Goal: Information Seeking & Learning: Check status

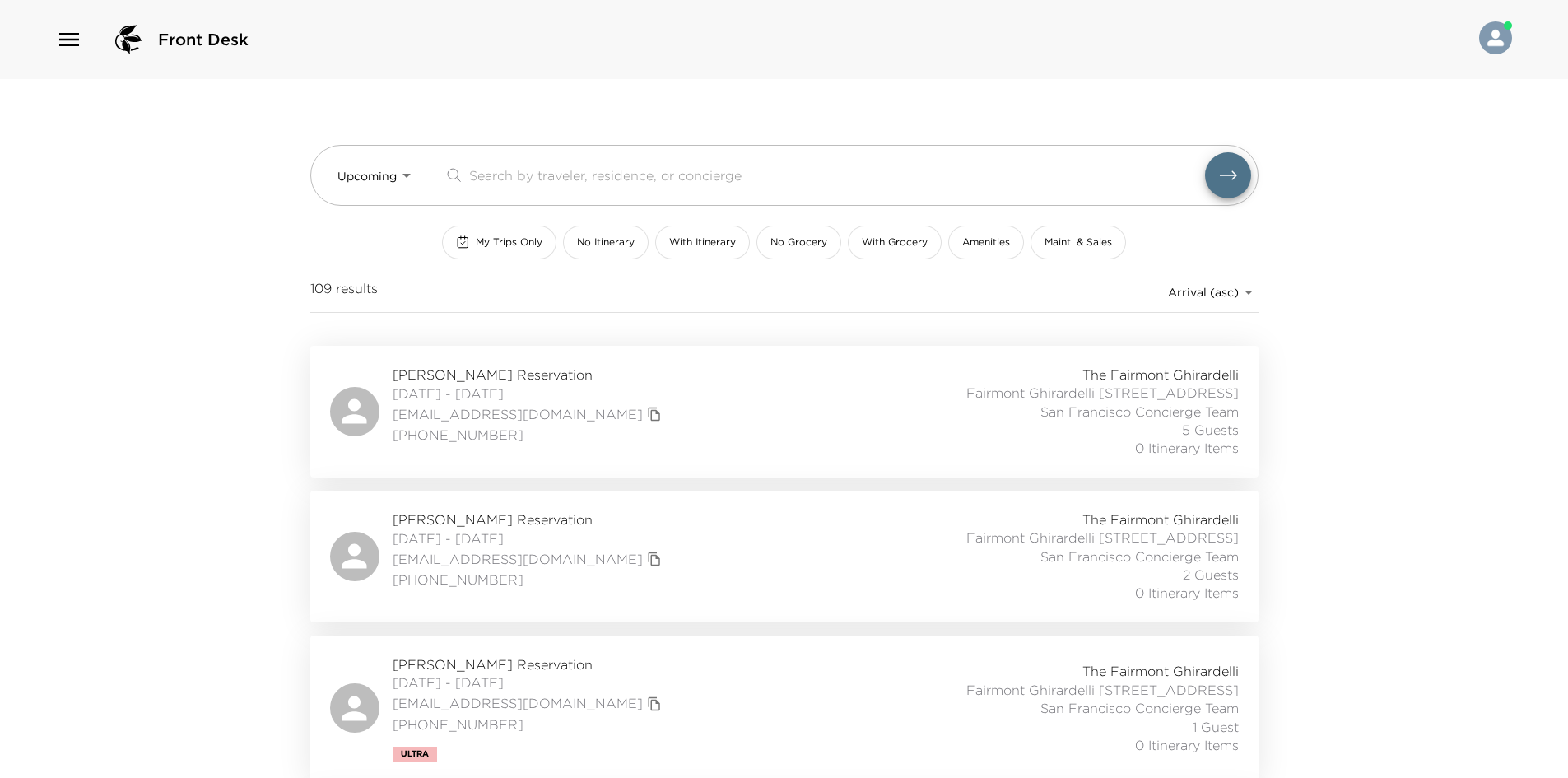
scroll to position [247, 0]
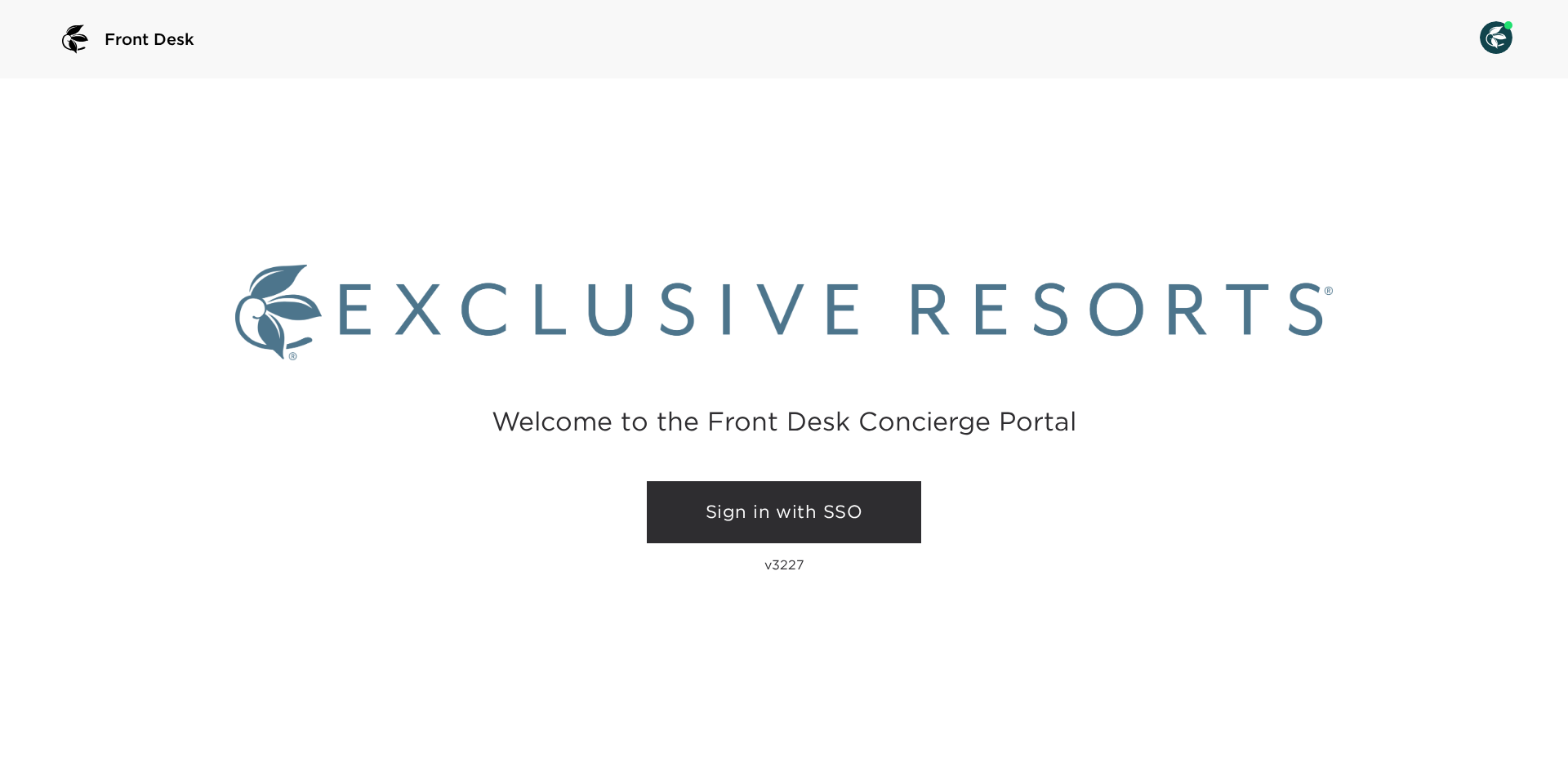
click at [743, 520] on link "Sign in with SSO" at bounding box center [784, 511] width 274 height 62
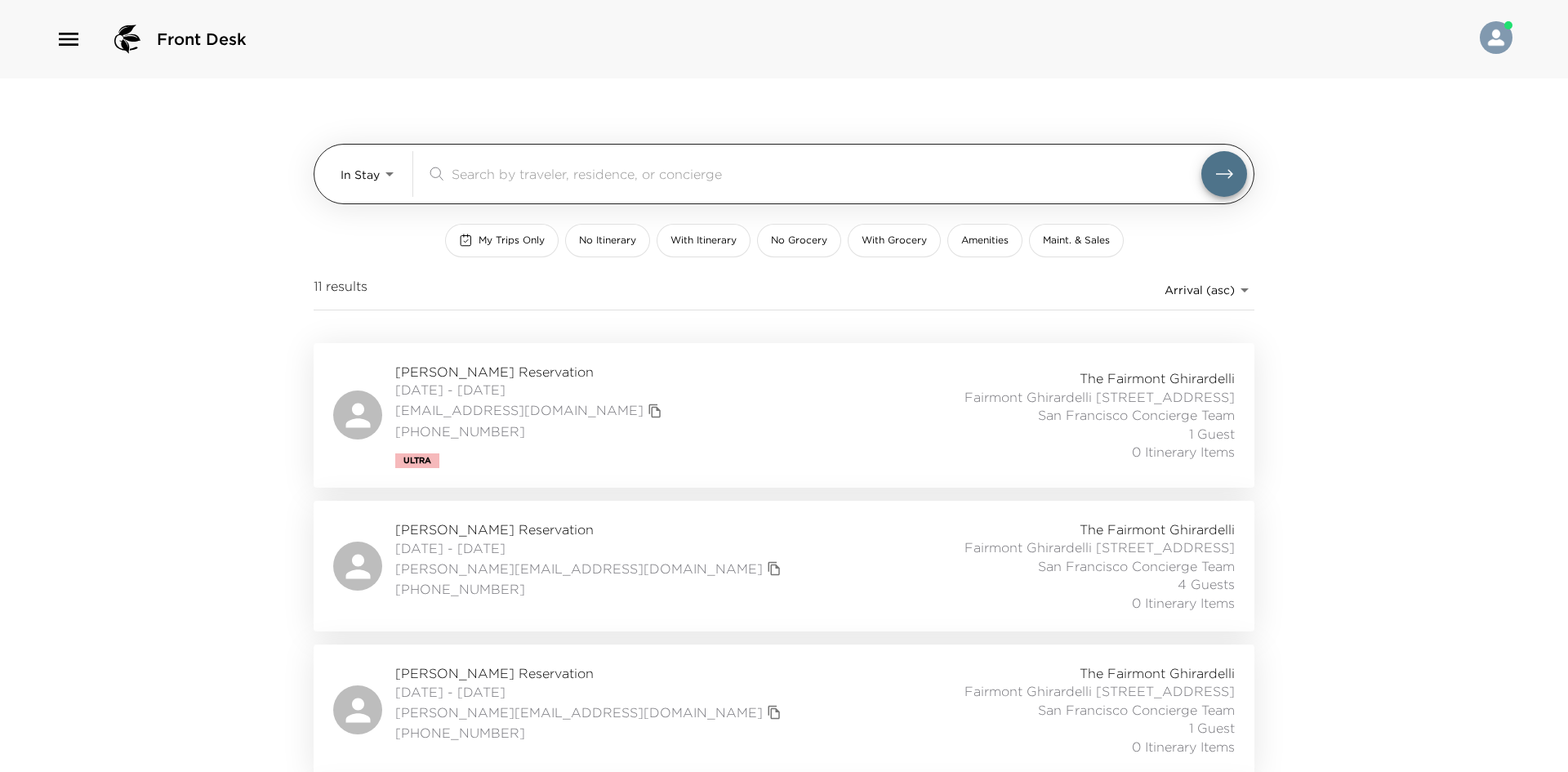
click at [368, 178] on body "Front Desk In Stay In-Stay ​ My Trips Only No Itinerary With Itinerary No Groce…" at bounding box center [784, 386] width 1568 height 772
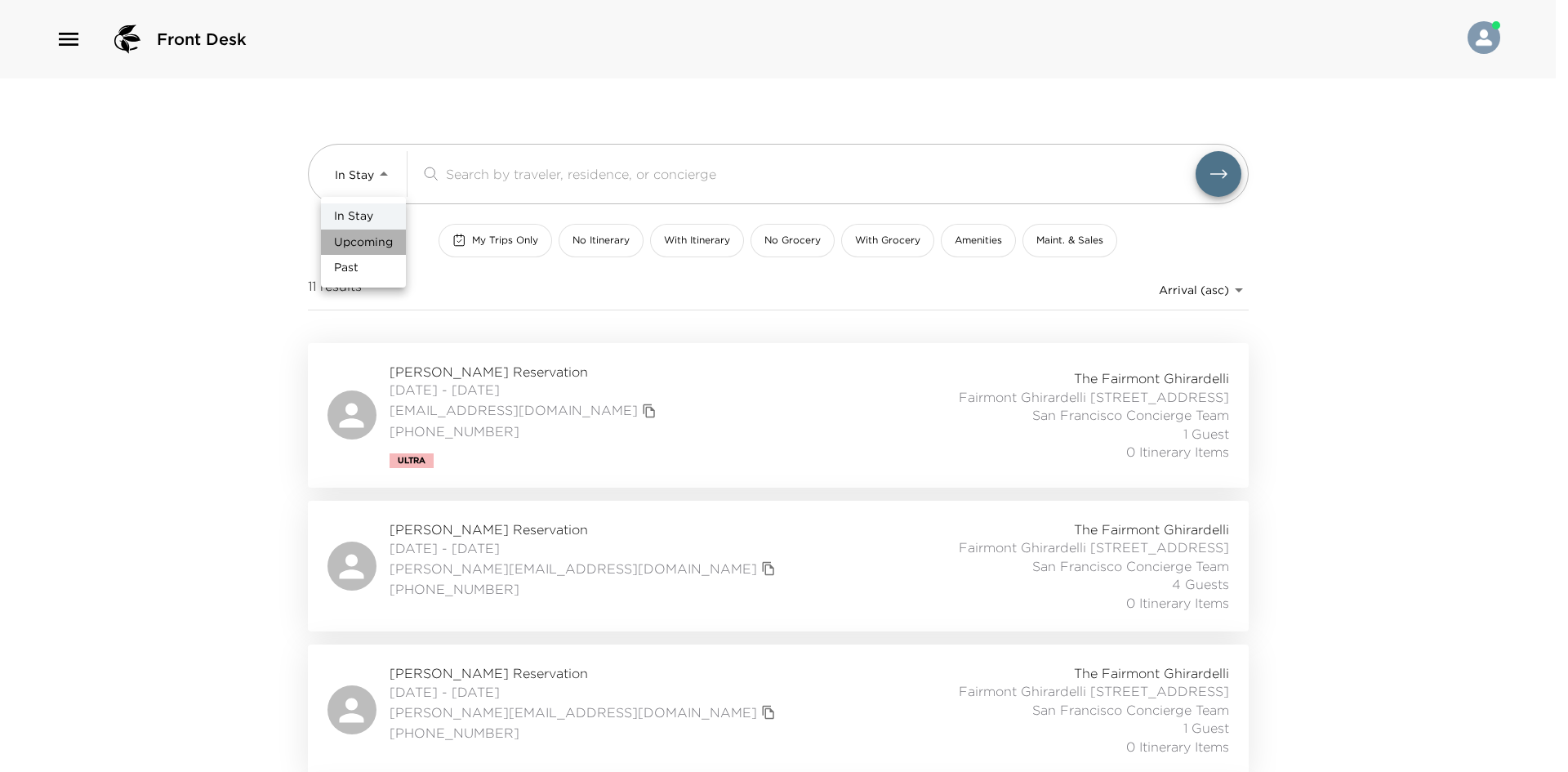
click at [355, 238] on span "Upcoming" at bounding box center [364, 242] width 59 height 17
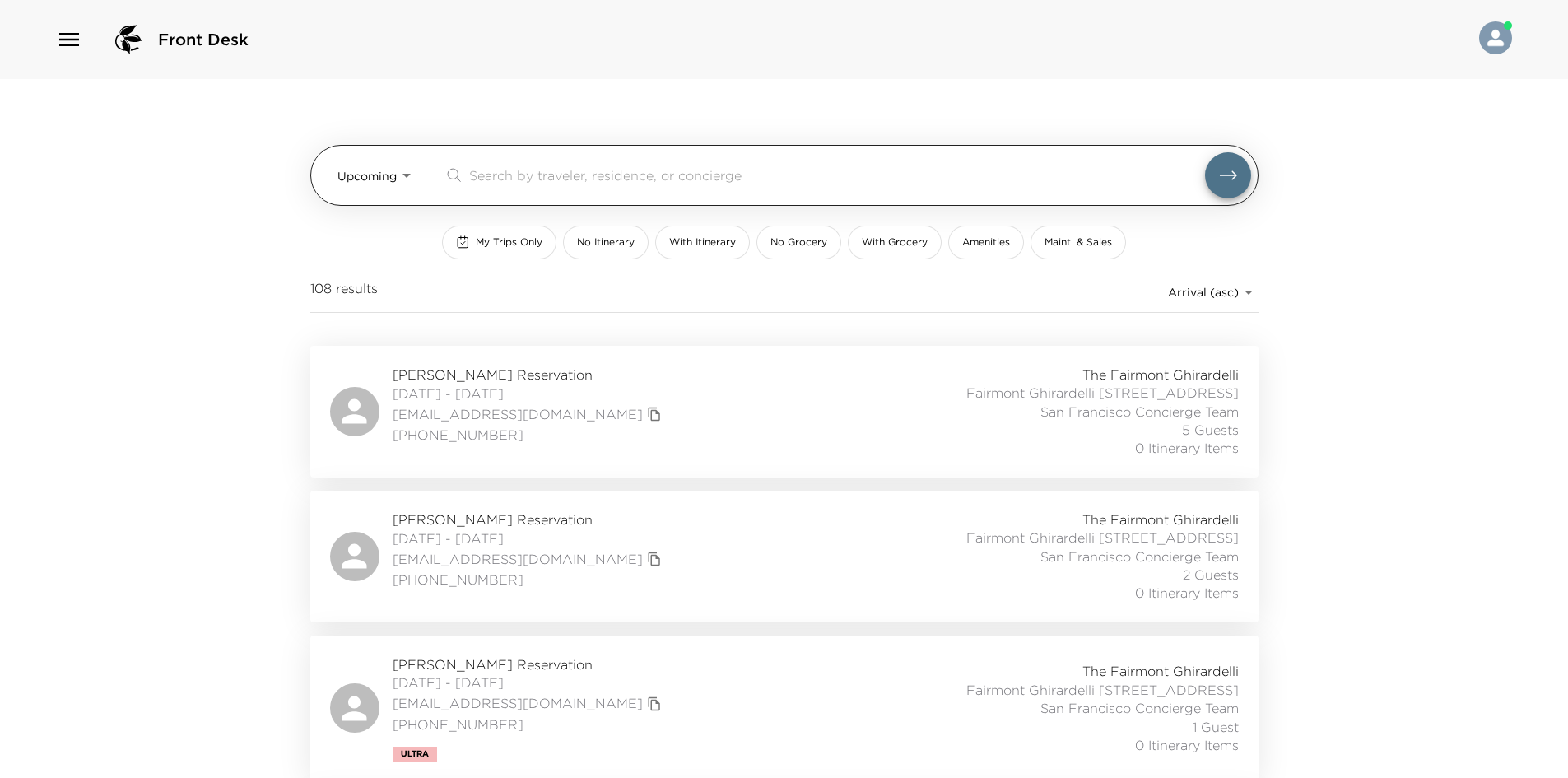
click at [385, 178] on body "Front Desk Upcoming Upcoming ​ My Trips Only No Itinerary With Itinerary No Gro…" at bounding box center [784, 389] width 1568 height 778
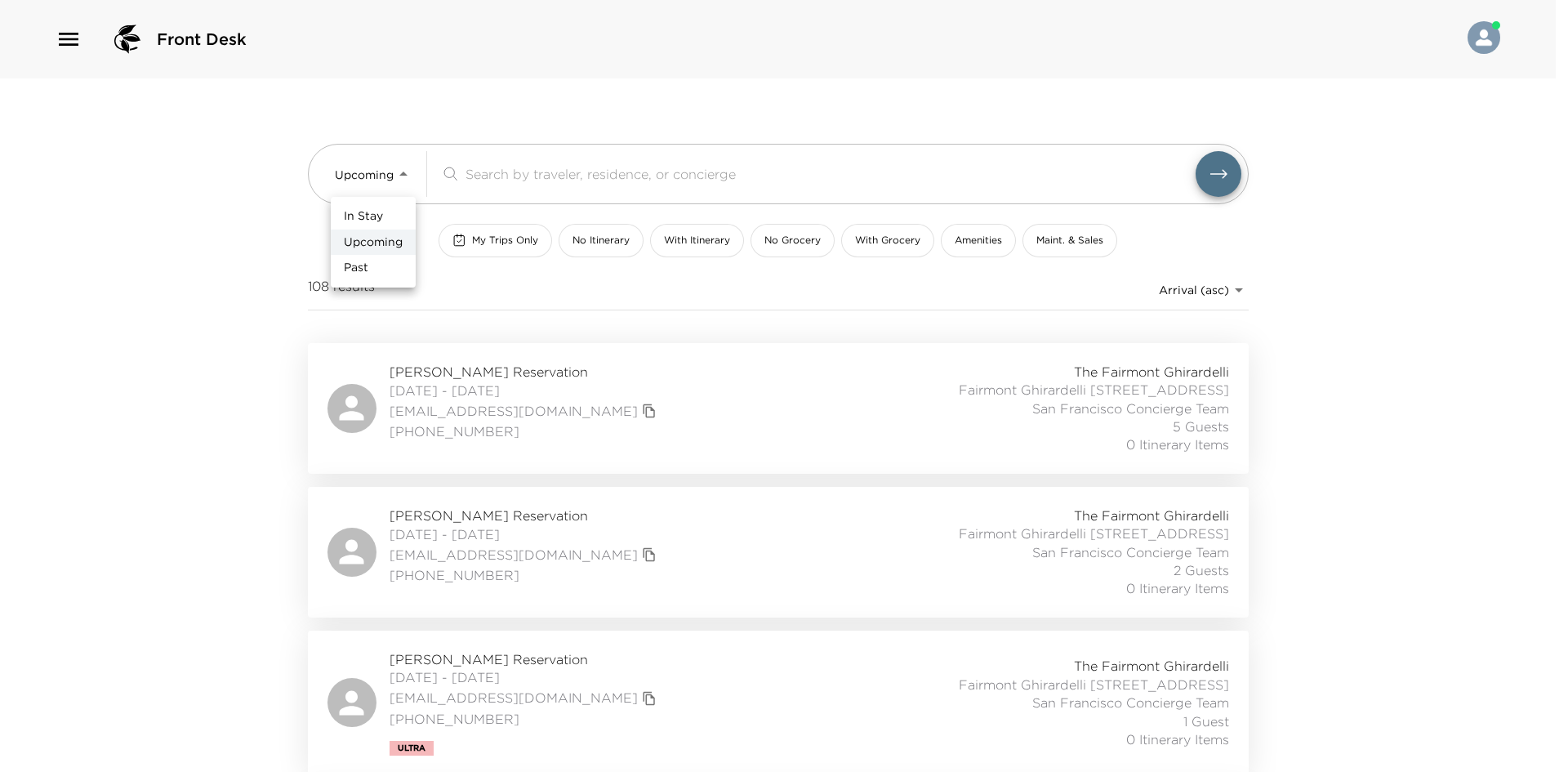
click at [374, 222] on span "In Stay" at bounding box center [363, 216] width 39 height 17
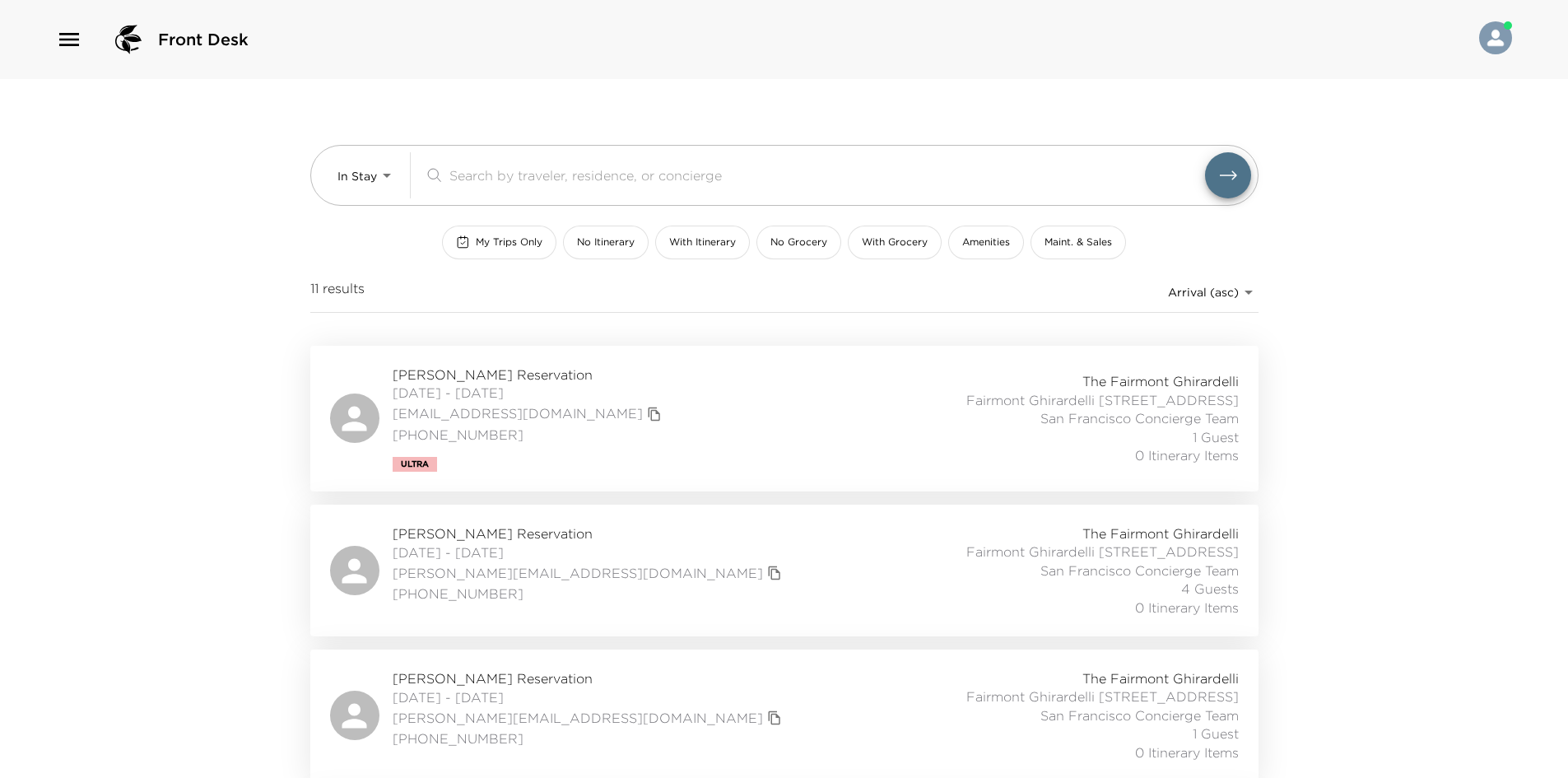
click at [269, 243] on div "Front Desk In Stay In-Stay ​ My Trips Only No Itinerary With Itinerary No Groce…" at bounding box center [784, 389] width 1568 height 778
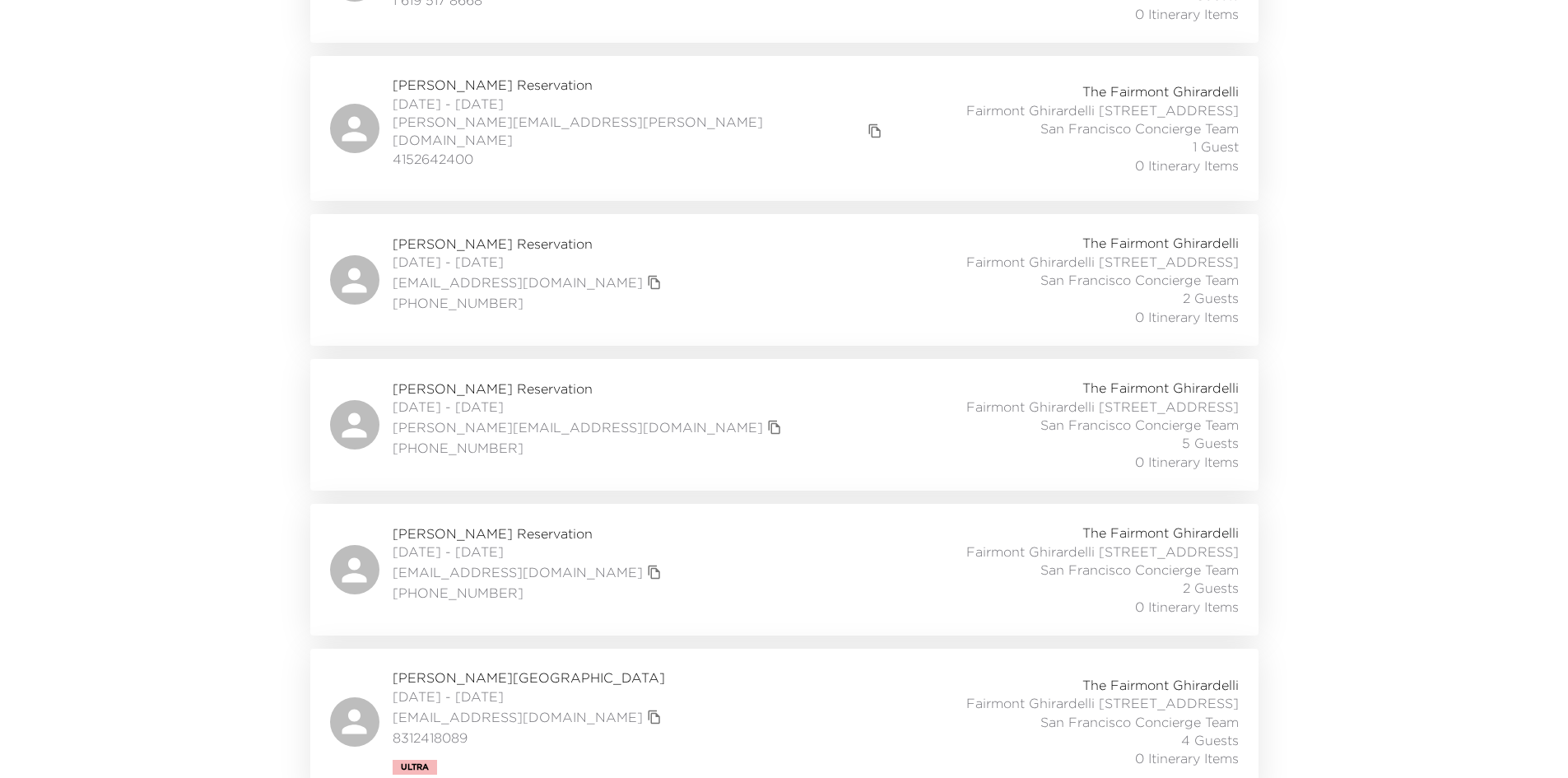
scroll to position [1352, 0]
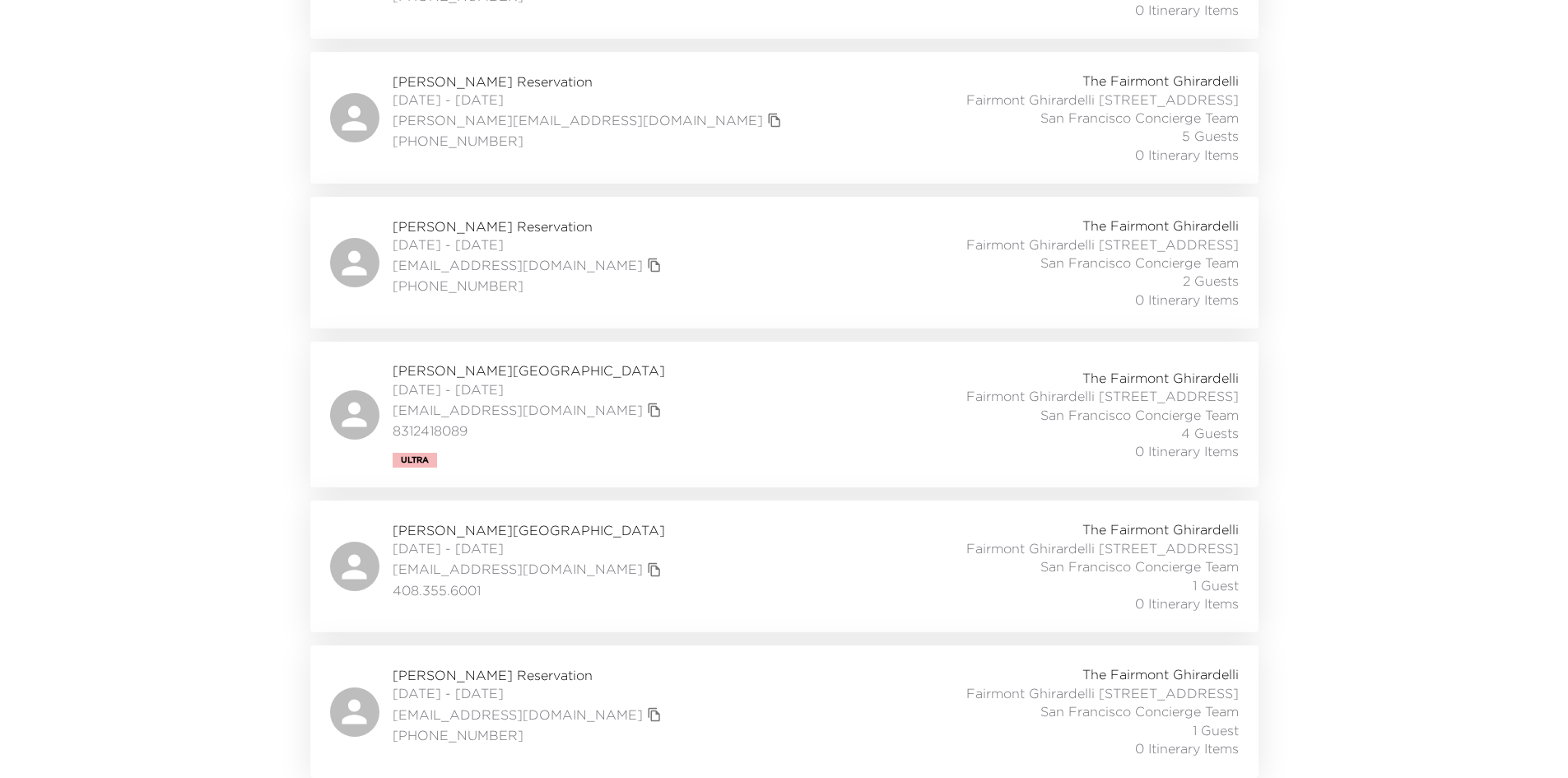
click at [675, 701] on div "Christy Ryan Reservation 08/31/2025 - 09/01/2025 cmcdryan@gmail.com 303-809-281…" at bounding box center [784, 711] width 909 height 92
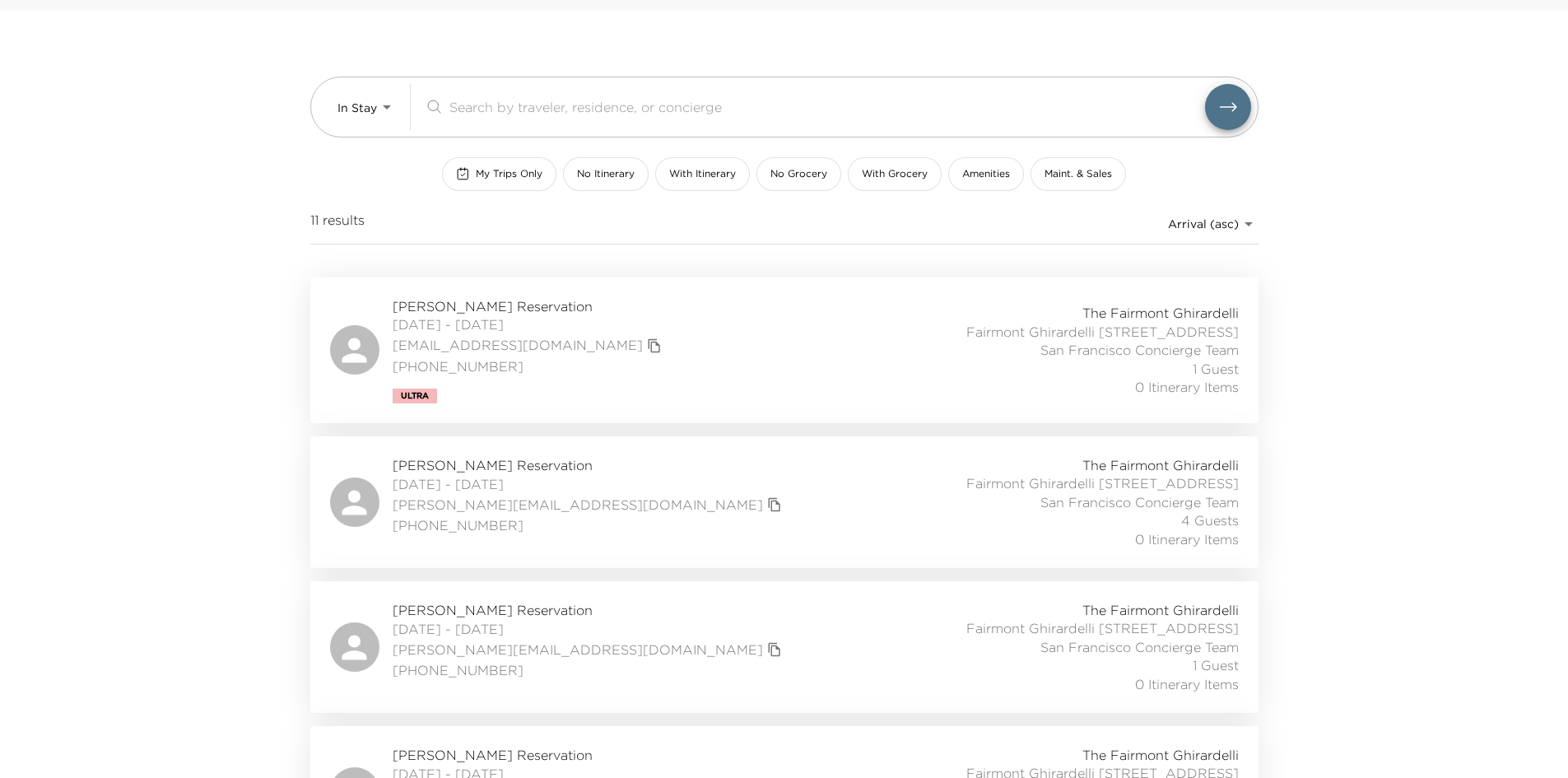
scroll to position [0, 0]
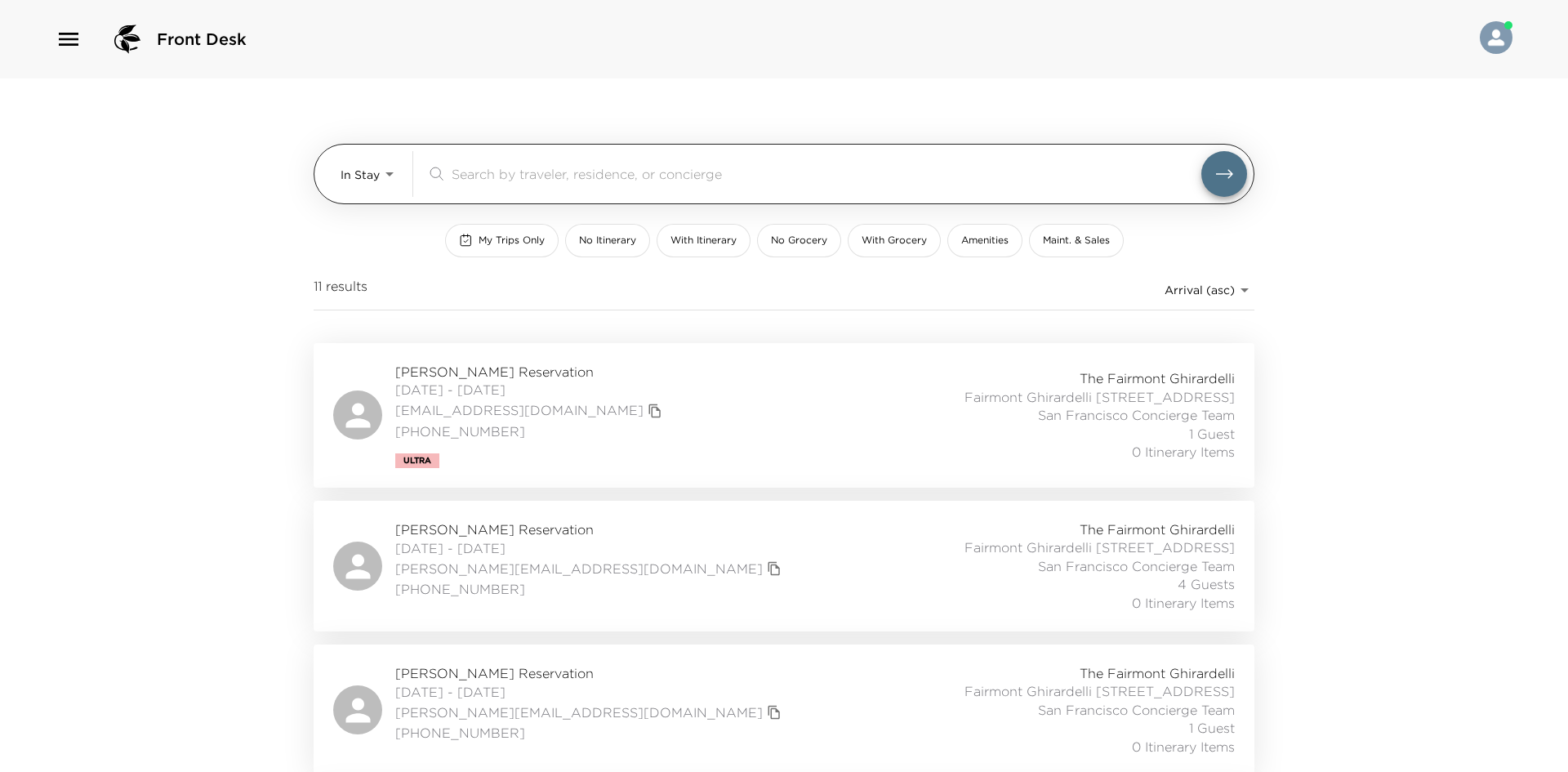
click at [377, 187] on body "Front Desk In Stay In-Stay ​ My Trips Only No Itinerary With Itinerary No Groce…" at bounding box center [784, 386] width 1568 height 772
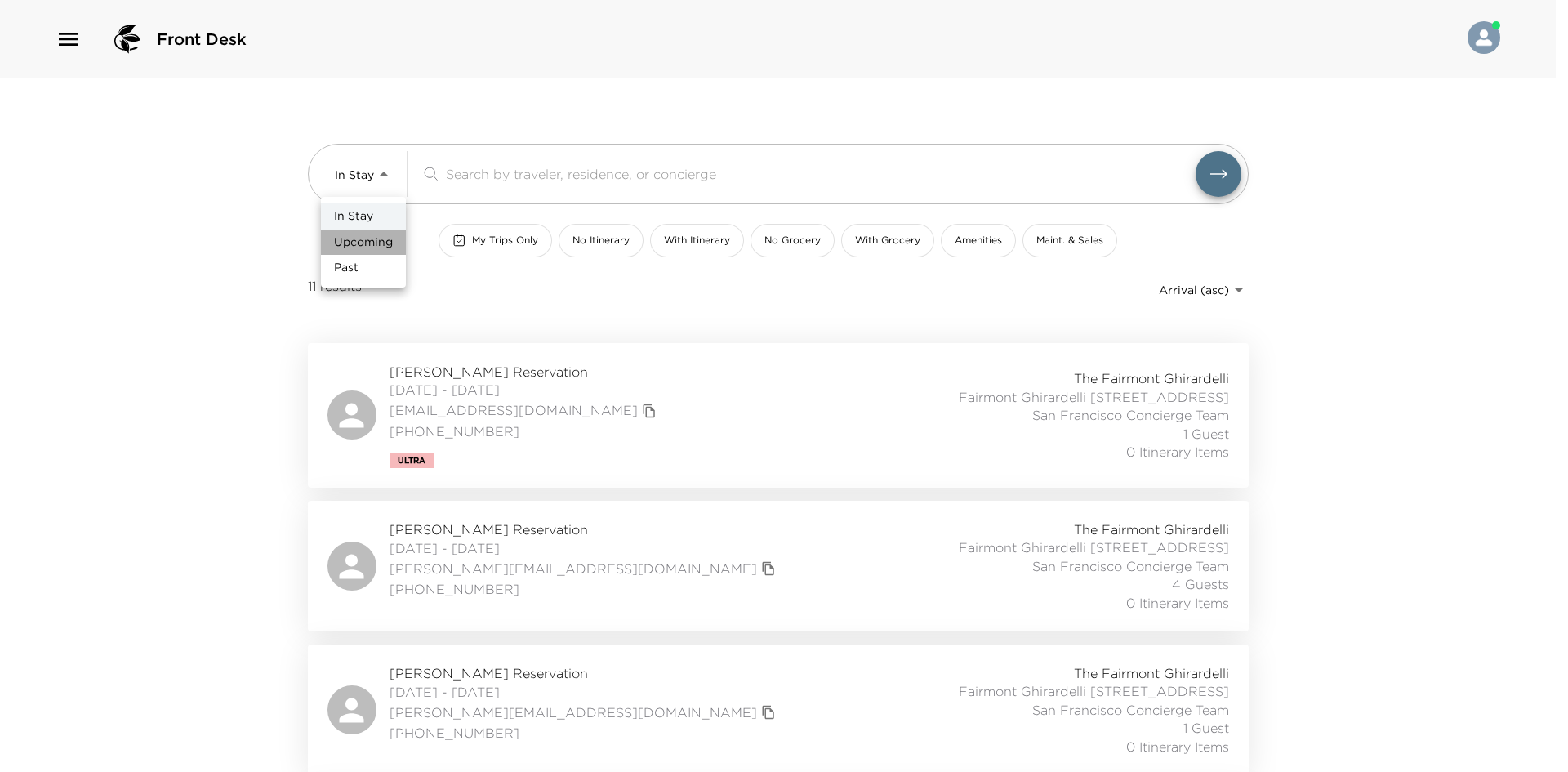
click at [362, 237] on span "Upcoming" at bounding box center [364, 242] width 59 height 17
type input "Upcoming"
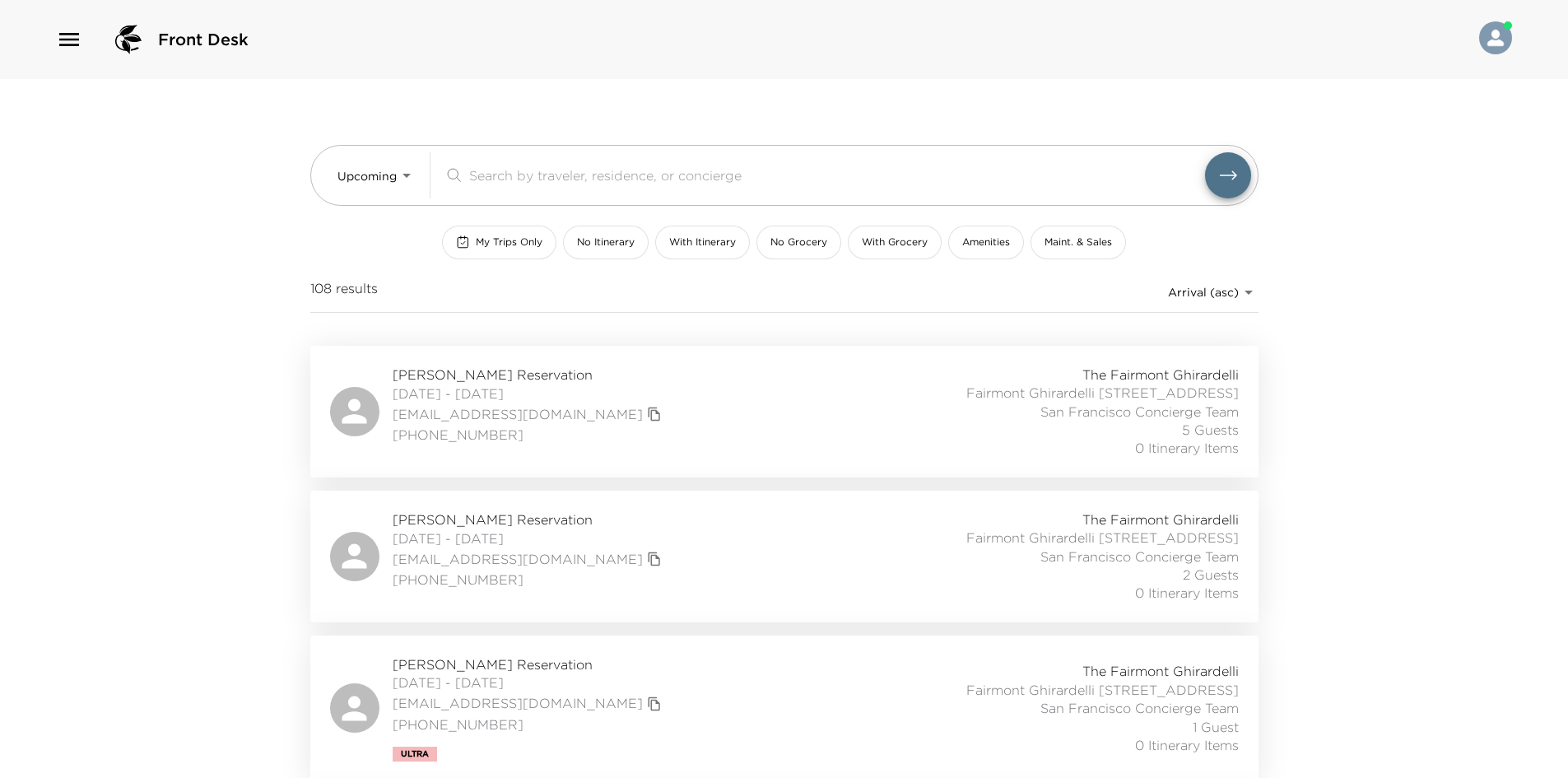
click at [719, 396] on div "Mike Slegers Reservation 09/03/2025 - 09/07/2025 mikejslegs@gmail.com +1 650 28…" at bounding box center [784, 411] width 909 height 92
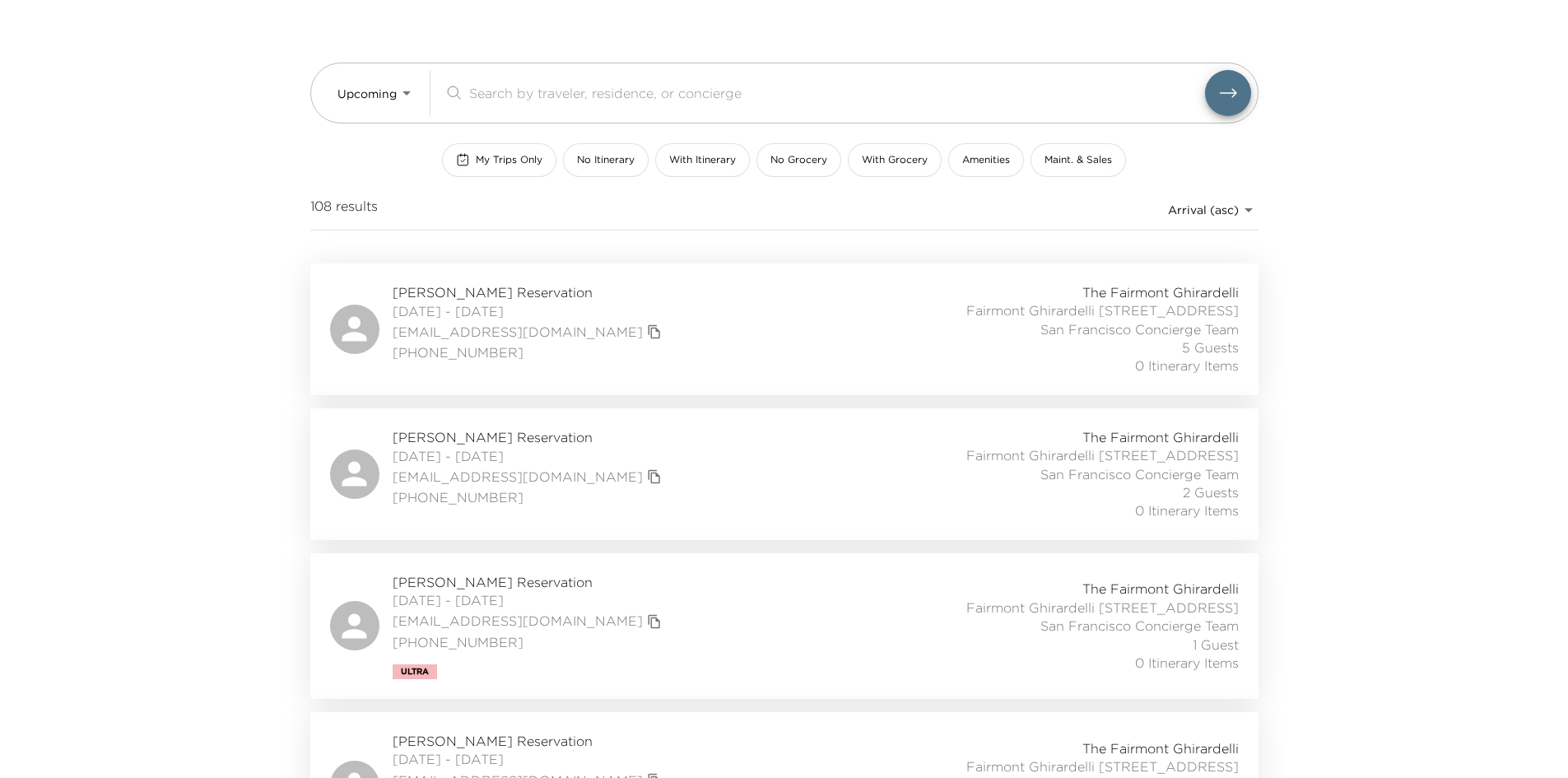
click at [665, 493] on div "Gieriet Bowen Reservation 09/03/2025 - 09/07/2025 gierietsbowen@gmail.com (847)…" at bounding box center [784, 474] width 909 height 92
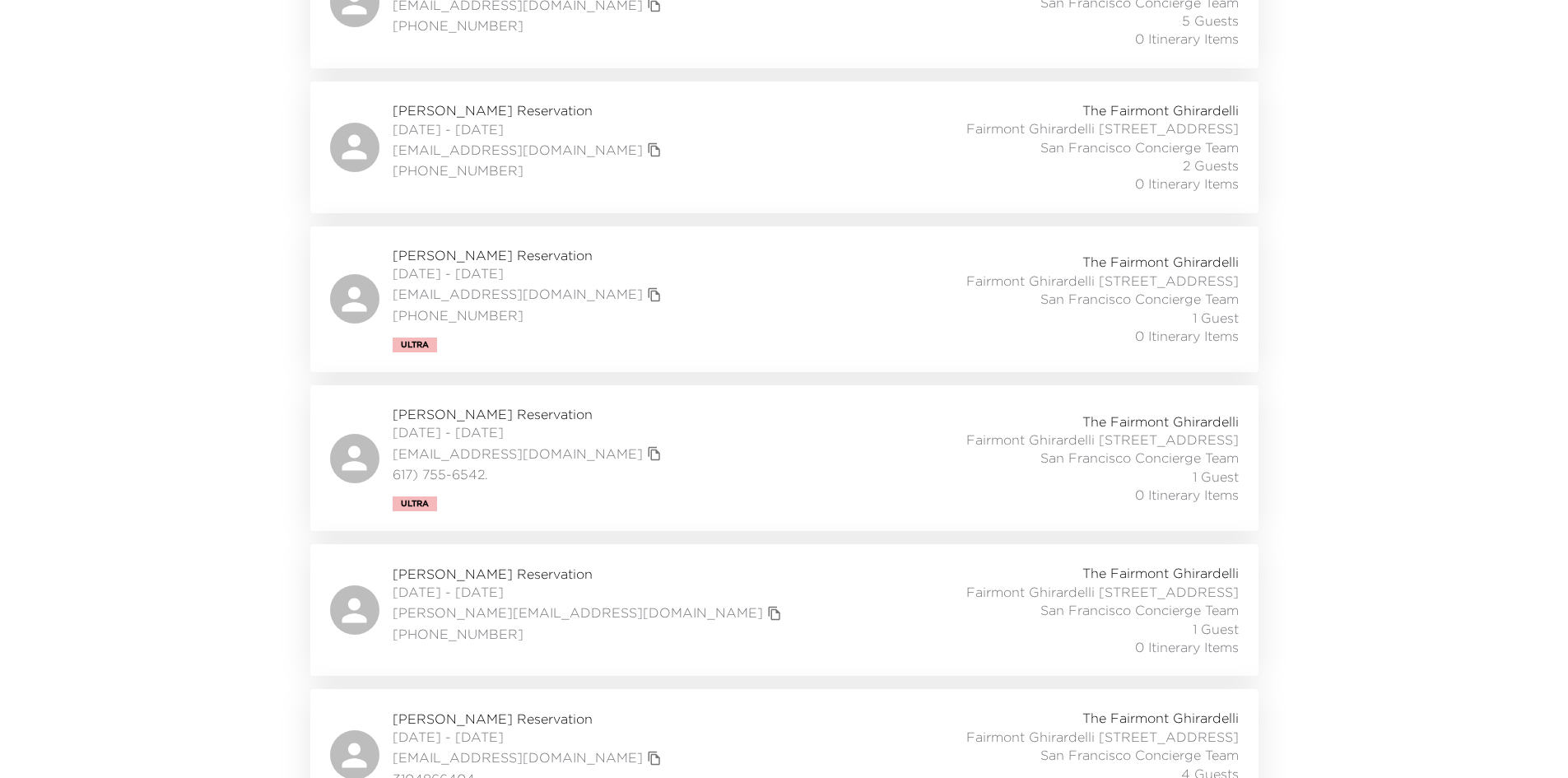
scroll to position [412, 0]
click at [638, 333] on div "Mike Tembreull Reservation 09/03/2025 - 09/05/2025 mat4711@comcast.net 425-949-…" at bounding box center [784, 297] width 909 height 106
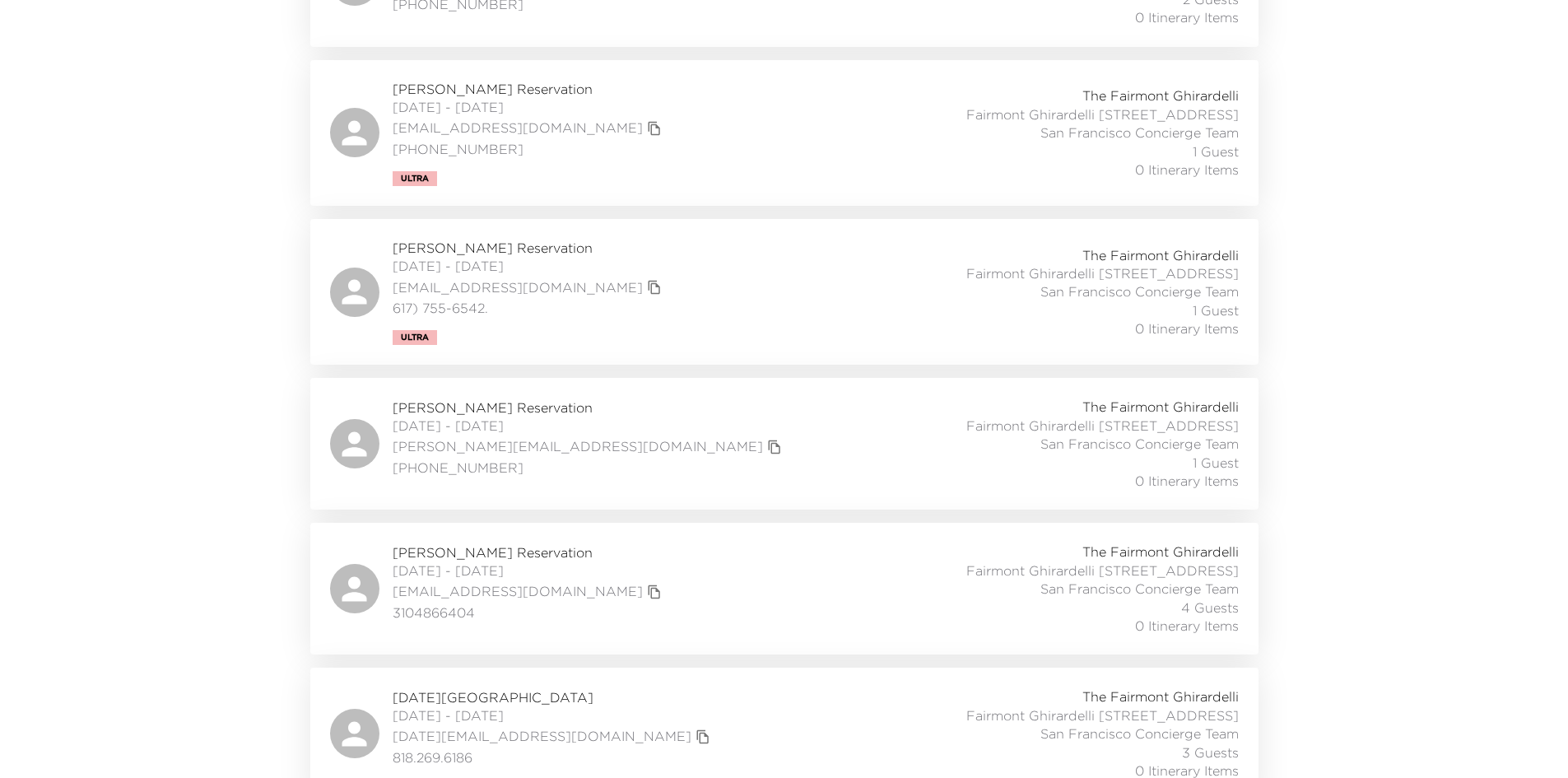
scroll to position [576, 0]
click at [666, 321] on div "Katy DiMatteo Reservation 09/04/2025 - 09/06/2025 kedmat@gmail.com 617) 755-654…" at bounding box center [784, 291] width 909 height 106
click at [642, 489] on div "Rebecca Helme Reservation 09/04/2025 - 09/06/2025 rebecca@eelpout.net (408) 354…" at bounding box center [784, 443] width 909 height 92
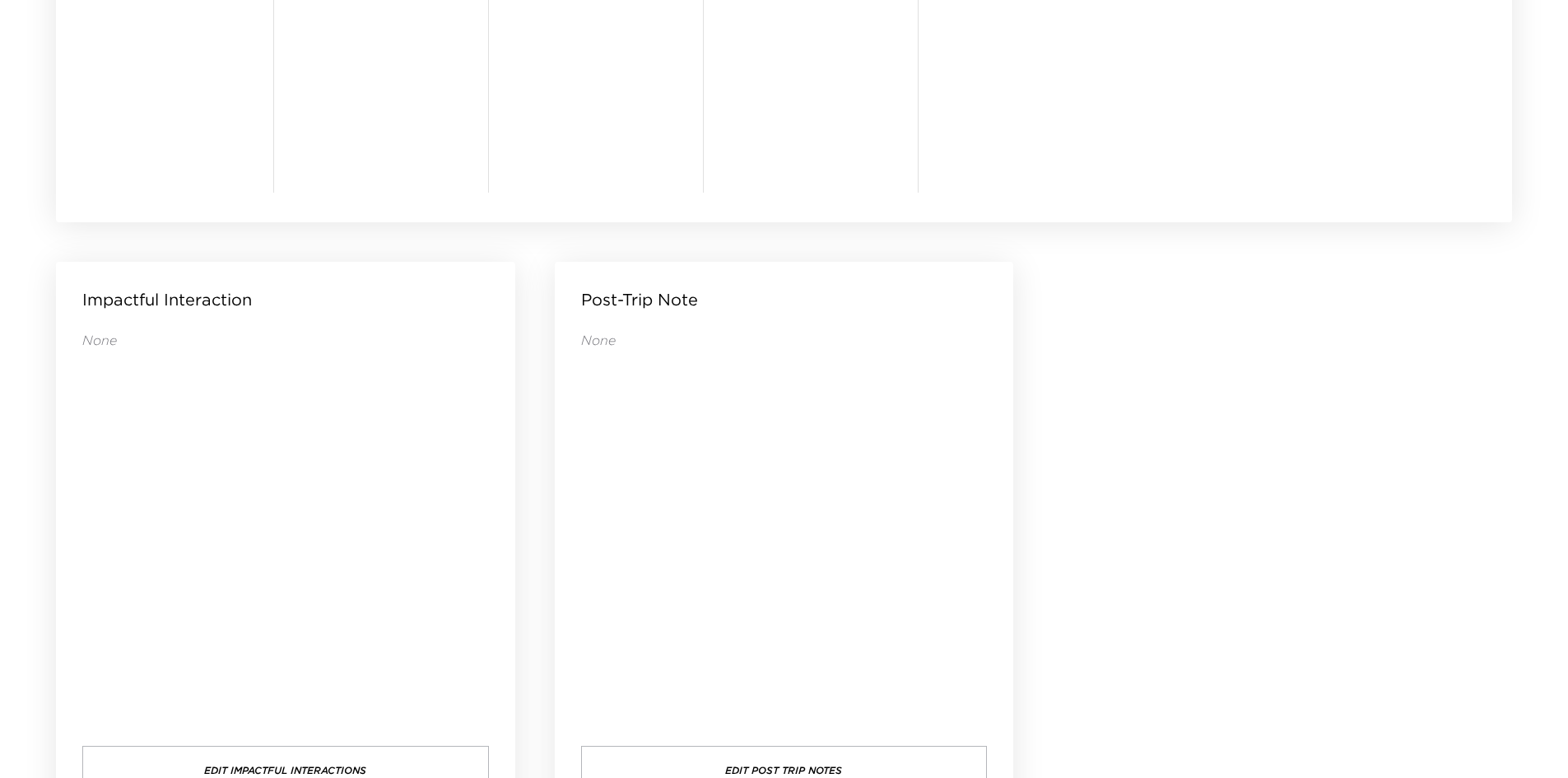
scroll to position [1586, 0]
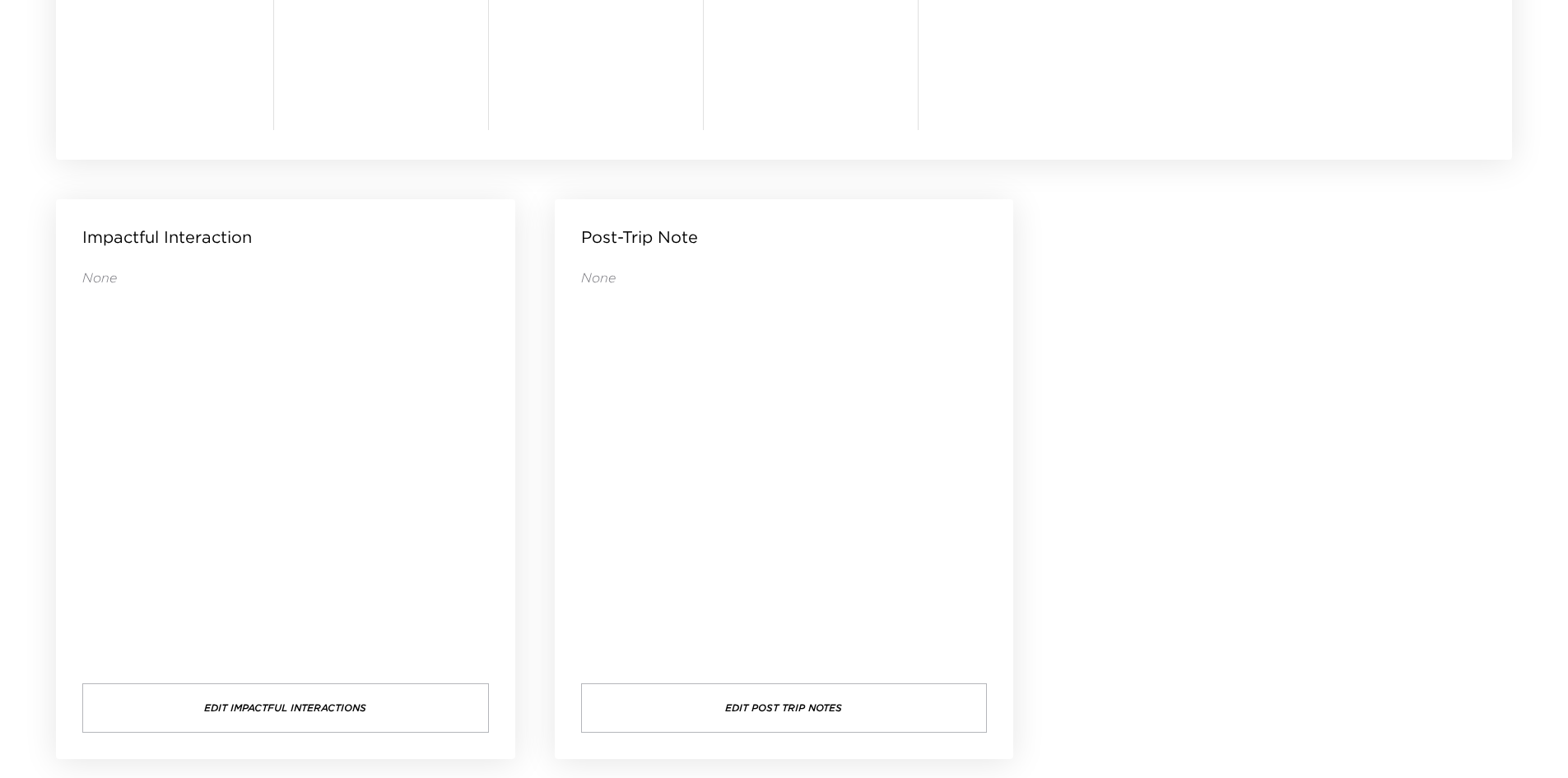
drag, startPoint x: 1267, startPoint y: 331, endPoint x: 1170, endPoint y: 291, distance: 104.9
drag, startPoint x: 1155, startPoint y: 291, endPoint x: 1129, endPoint y: 282, distance: 27.5
drag, startPoint x: 1124, startPoint y: 277, endPoint x: 1113, endPoint y: 264, distance: 17.0
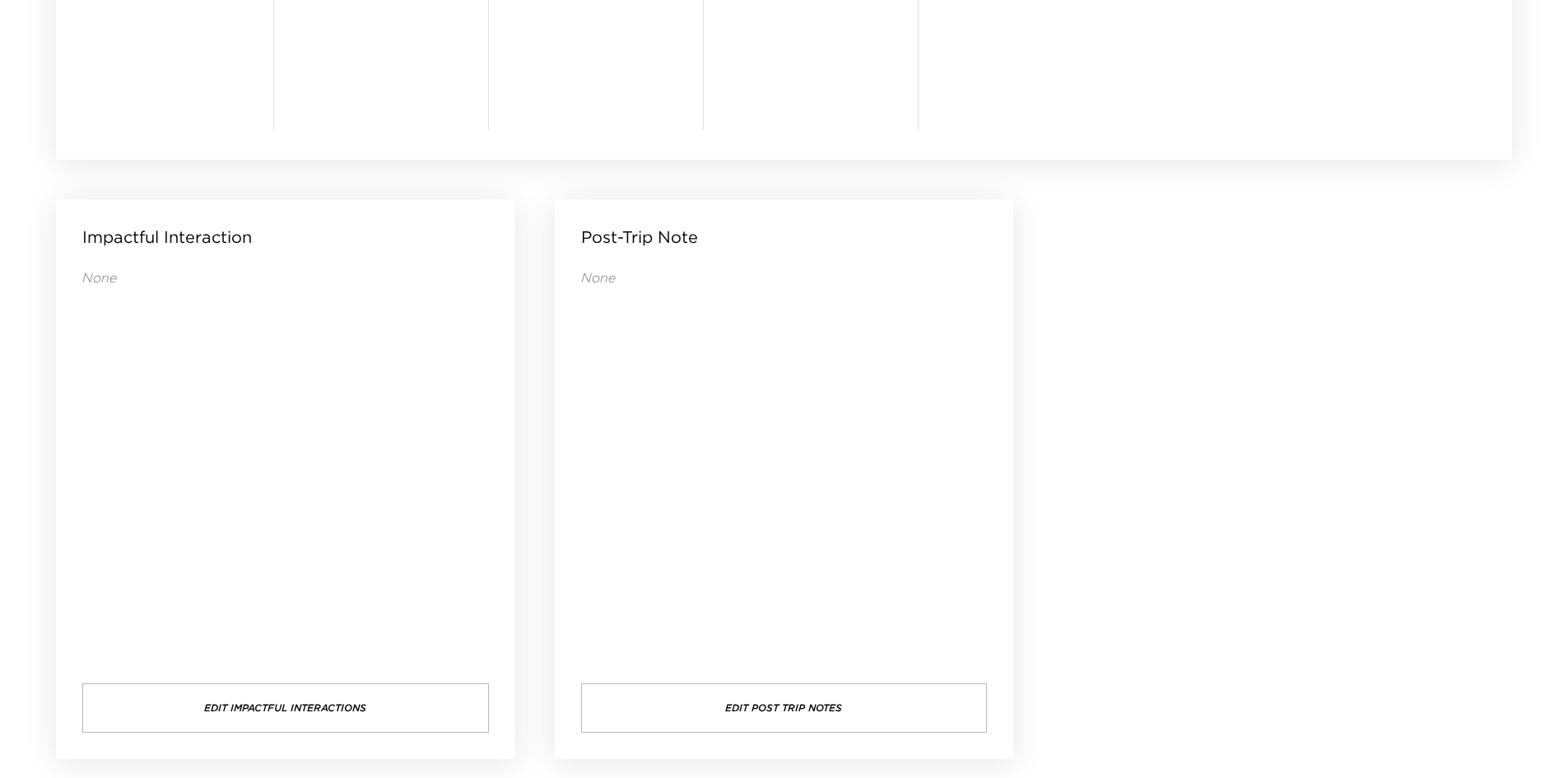
drag, startPoint x: 1105, startPoint y: 258, endPoint x: 1093, endPoint y: 252, distance: 13.4
drag, startPoint x: 1093, startPoint y: 252, endPoint x: 1092, endPoint y: 243, distance: 9.1
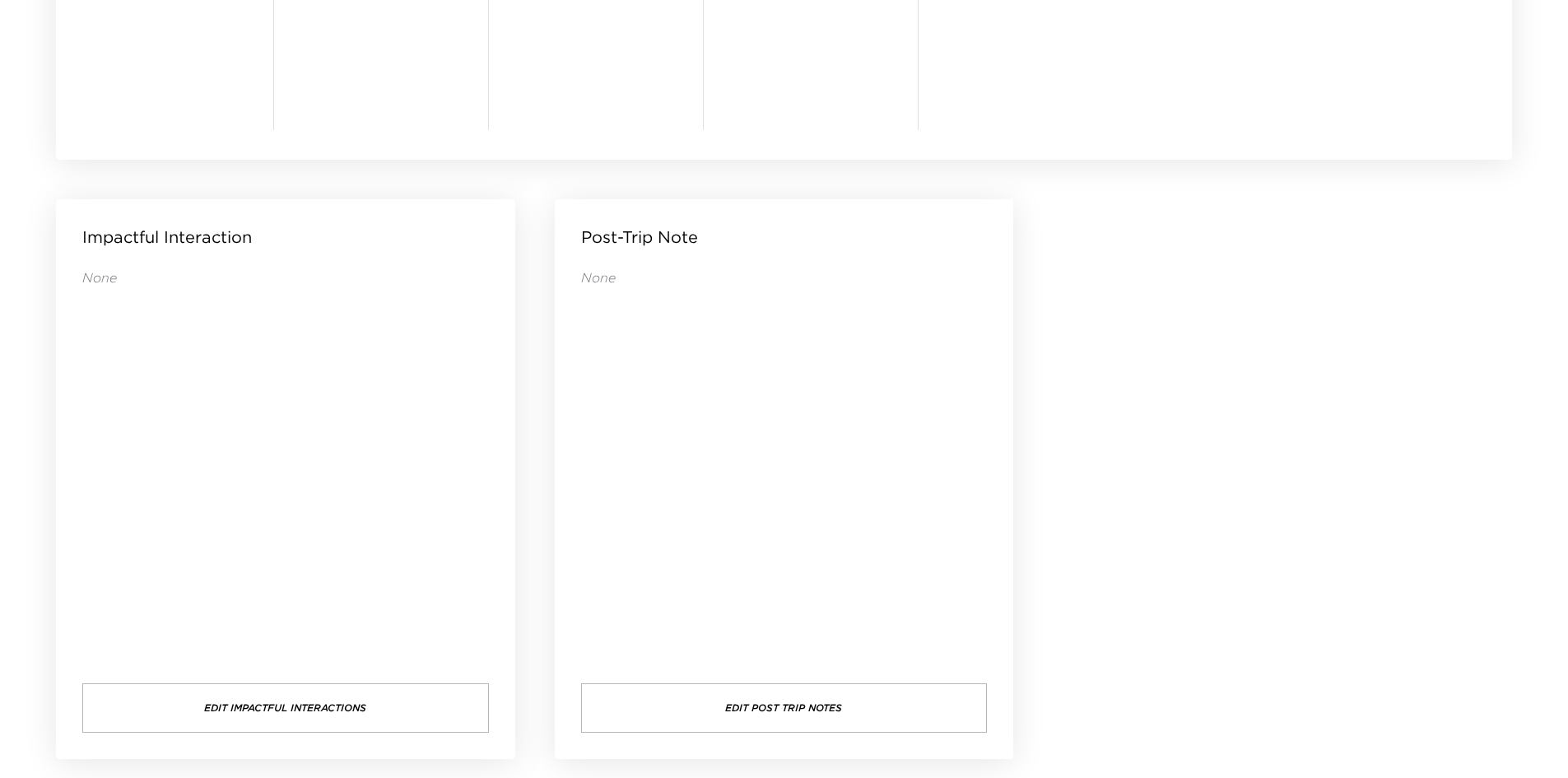
drag, startPoint x: 1092, startPoint y: 243, endPoint x: 1092, endPoint y: 231, distance: 12.0
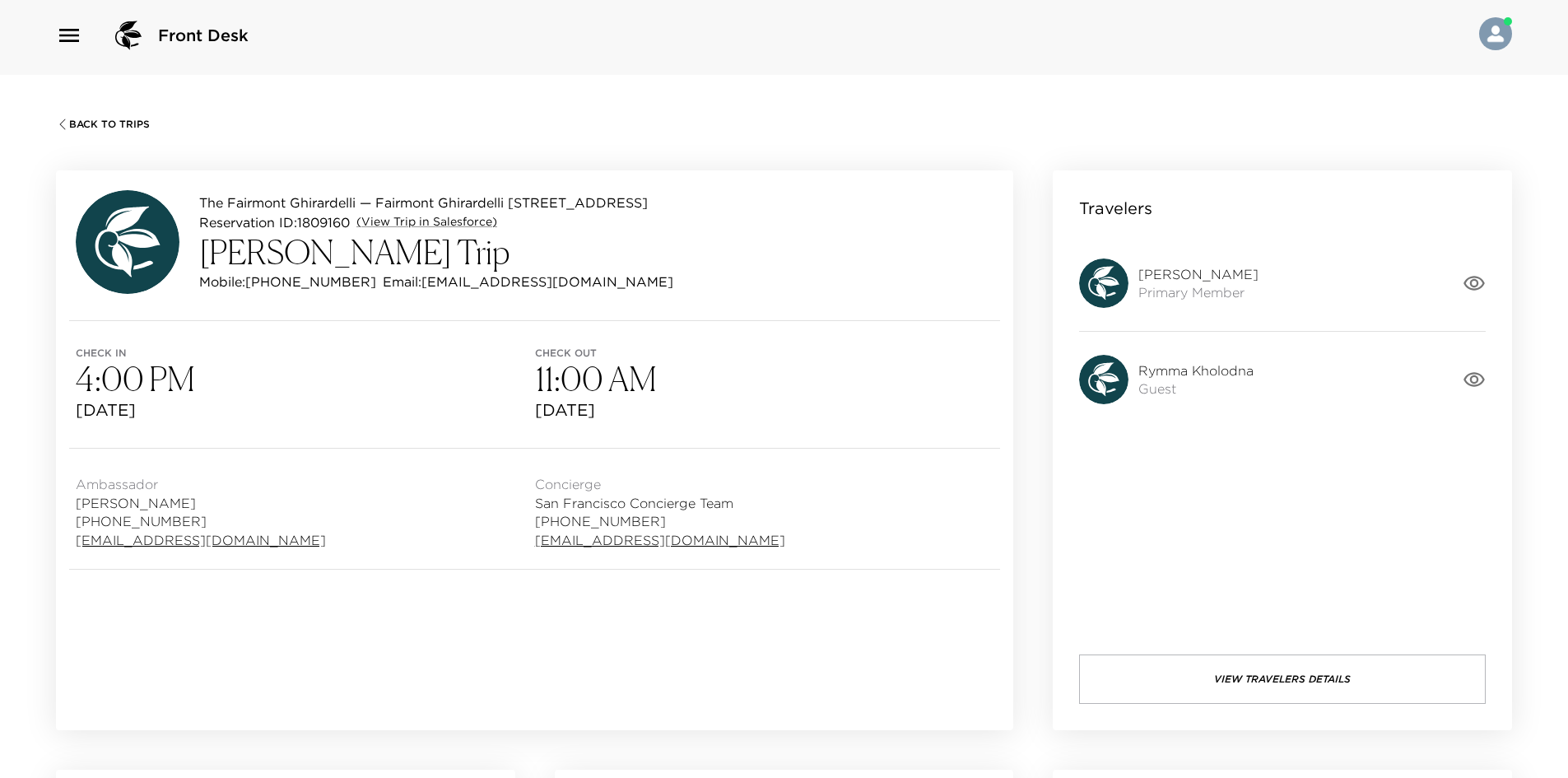
scroll to position [0, 0]
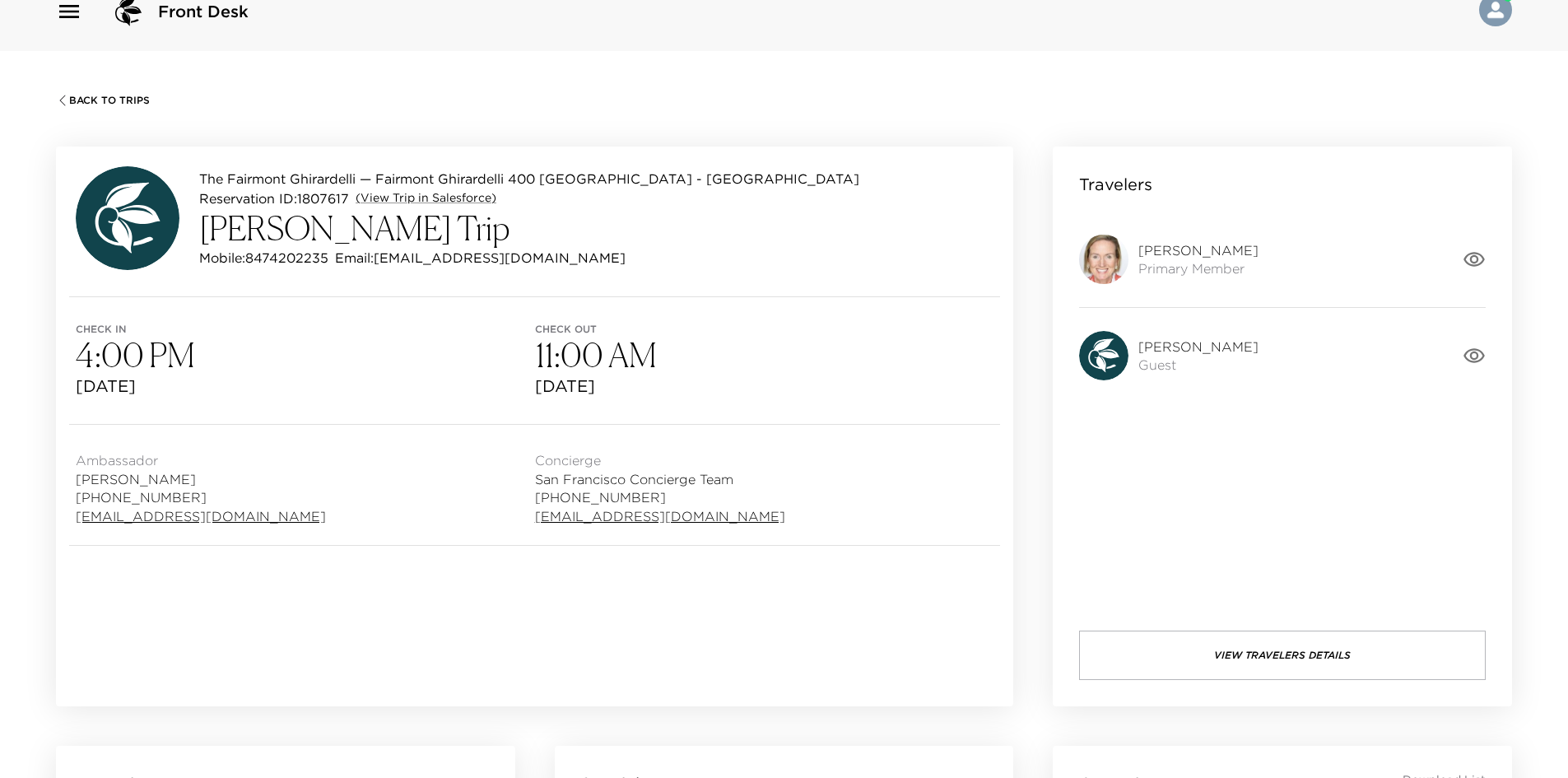
scroll to position [21, 0]
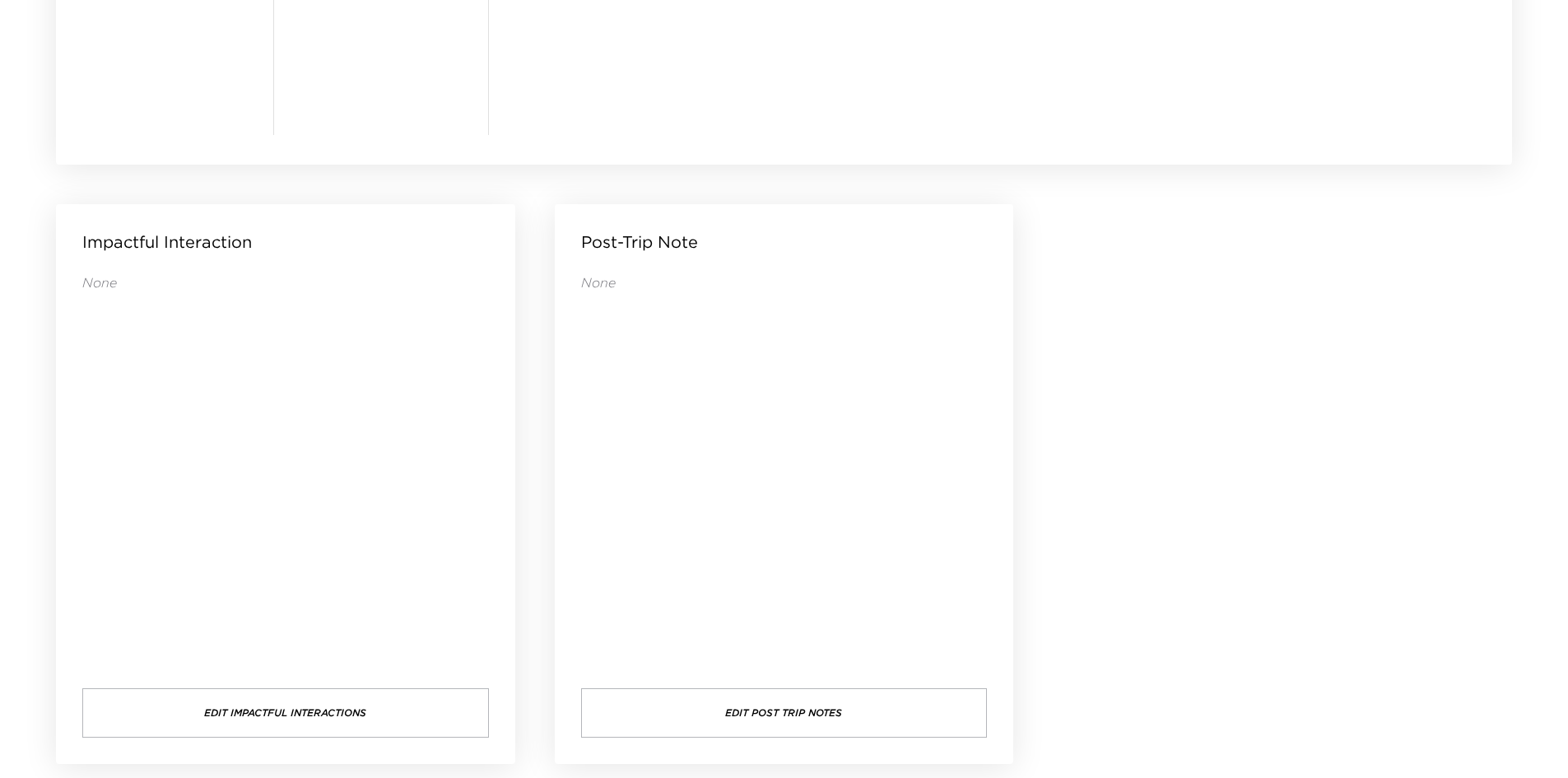
scroll to position [1586, 0]
drag, startPoint x: 1156, startPoint y: 299, endPoint x: 1112, endPoint y: 244, distance: 70.4
drag, startPoint x: 1132, startPoint y: 381, endPoint x: 1100, endPoint y: 306, distance: 81.5
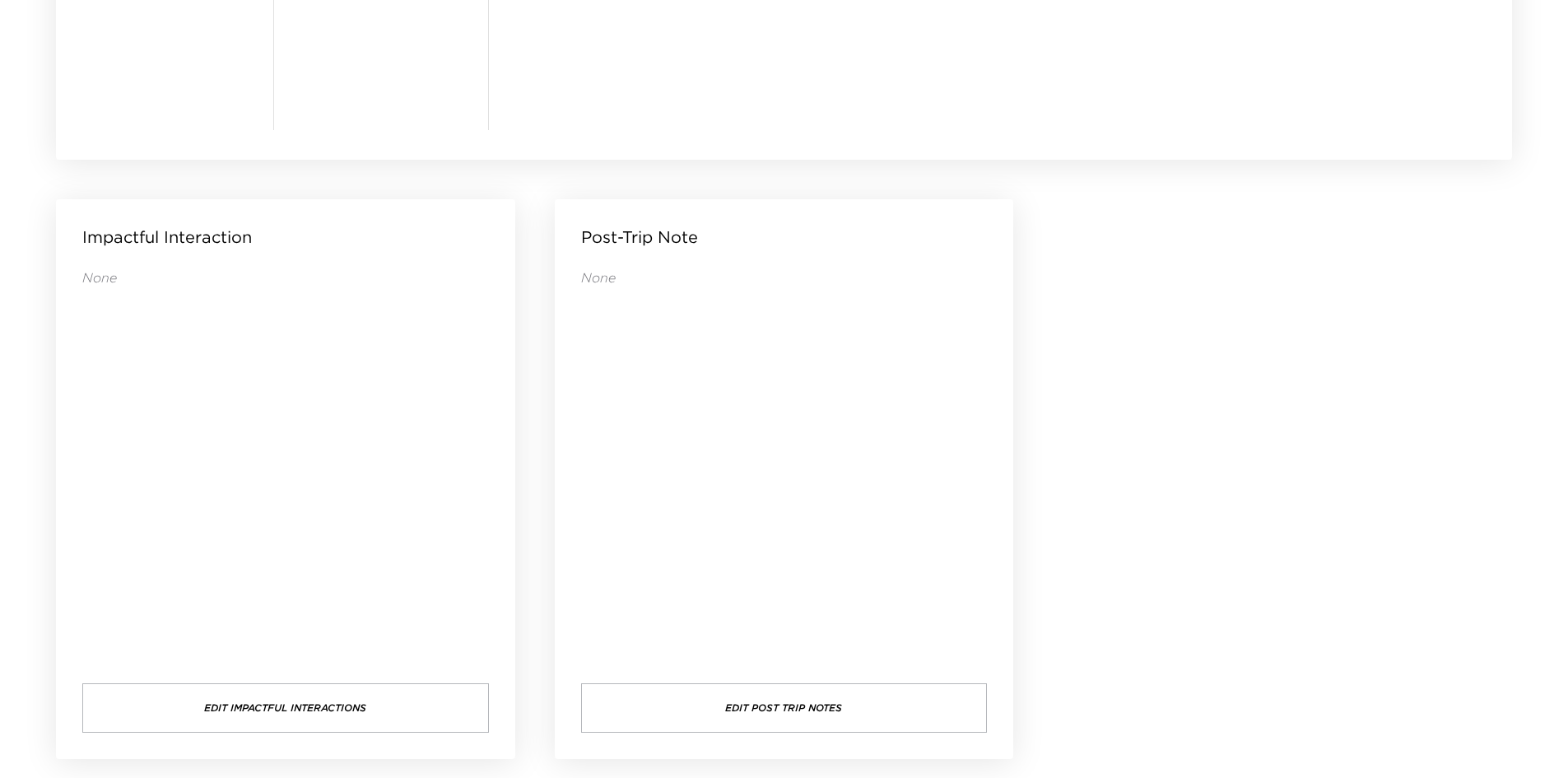
drag, startPoint x: 1163, startPoint y: 320, endPoint x: 1140, endPoint y: 283, distance: 43.6
drag, startPoint x: 1174, startPoint y: 319, endPoint x: 1157, endPoint y: 293, distance: 31.1
drag, startPoint x: 1155, startPoint y: 293, endPoint x: 1133, endPoint y: 277, distance: 27.2
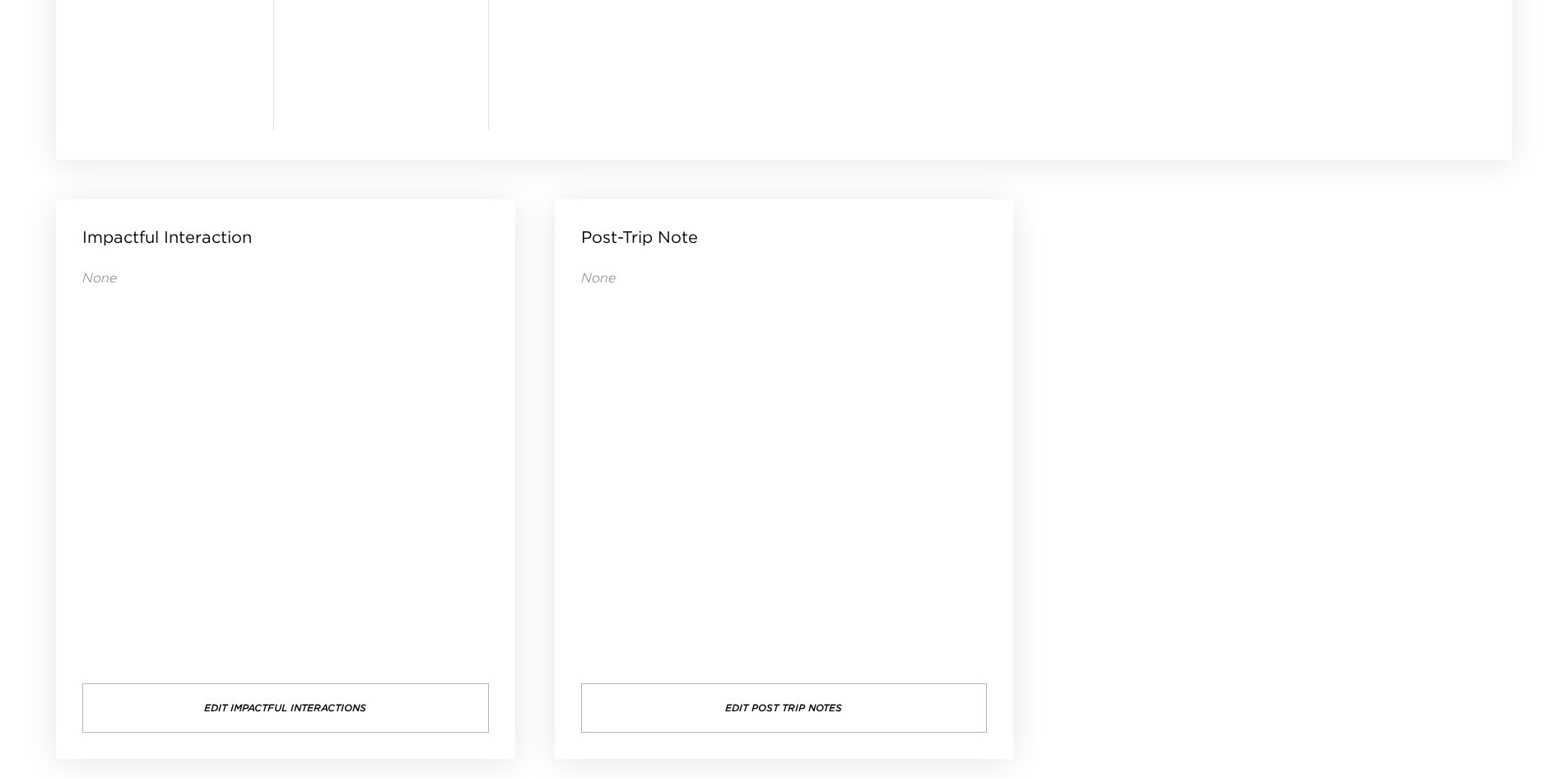
drag, startPoint x: 1133, startPoint y: 277, endPoint x: 1136, endPoint y: 263, distance: 14.3
drag, startPoint x: 1139, startPoint y: 259, endPoint x: 1115, endPoint y: 231, distance: 36.9
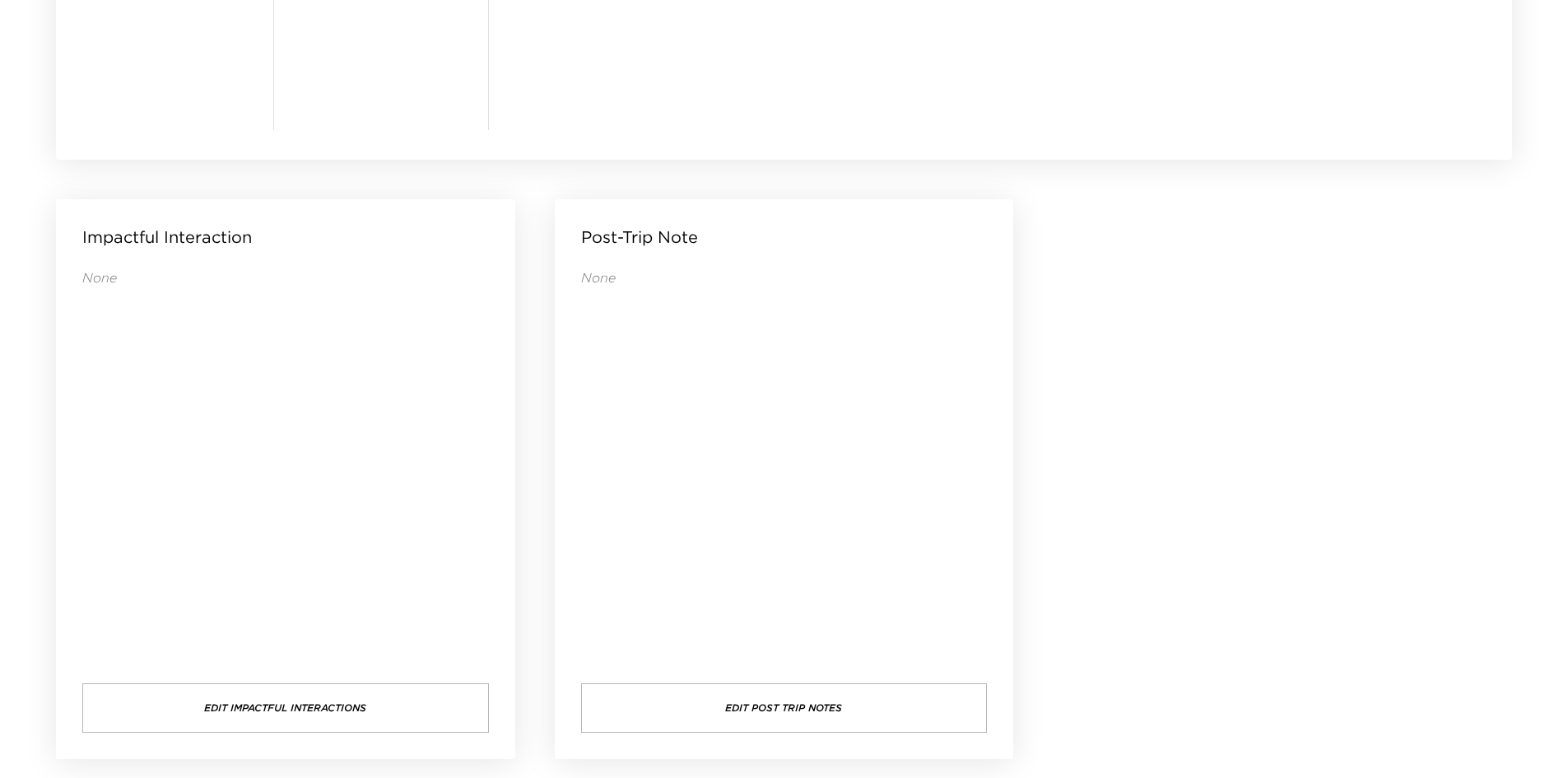
drag, startPoint x: 1118, startPoint y: 271, endPoint x: 1111, endPoint y: 246, distance: 26.0
drag, startPoint x: 1111, startPoint y: 246, endPoint x: 1111, endPoint y: 234, distance: 12.0
drag, startPoint x: 1111, startPoint y: 246, endPoint x: 1110, endPoint y: 228, distance: 18.0
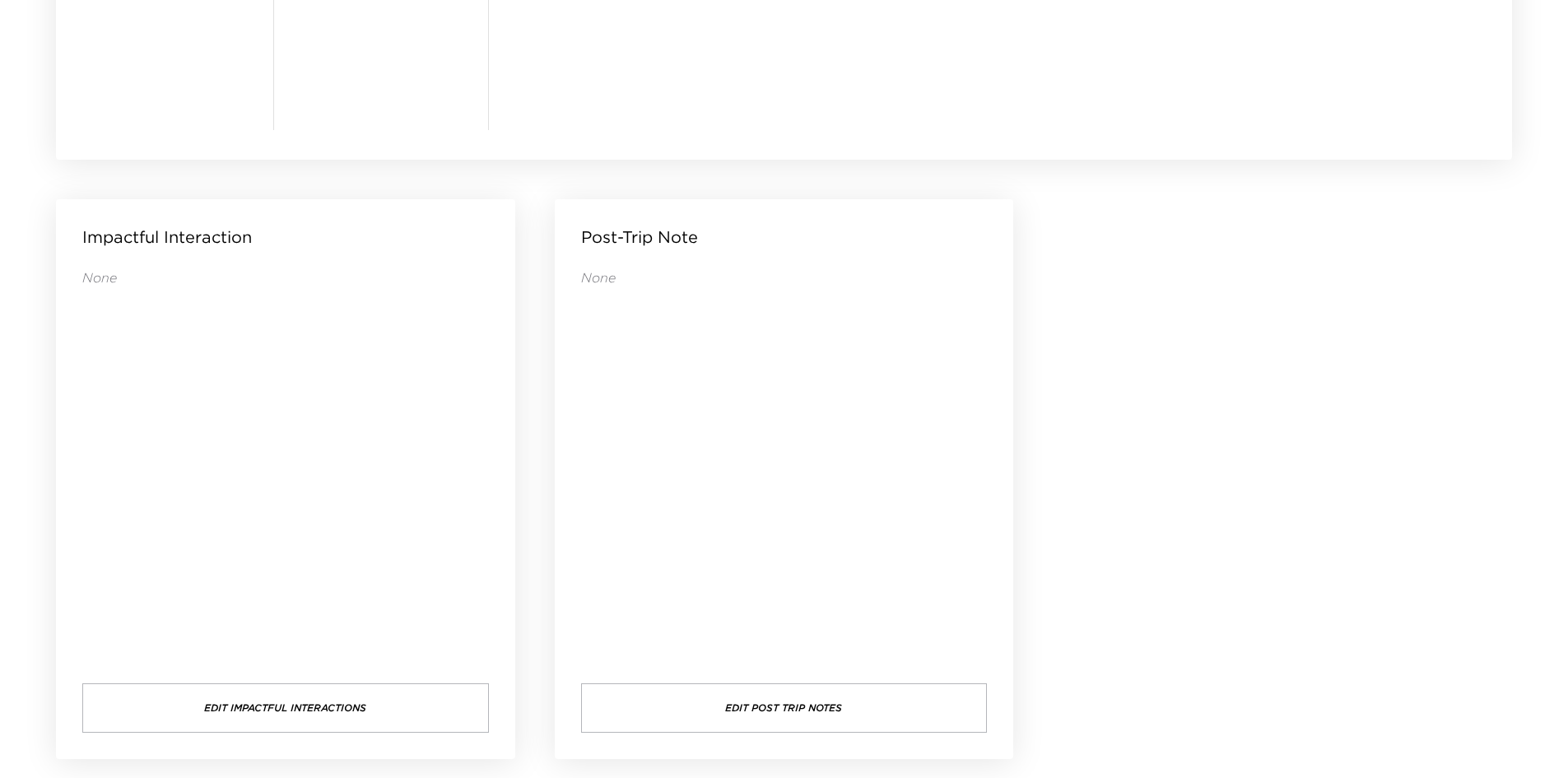
drag, startPoint x: 1110, startPoint y: 239, endPoint x: 1110, endPoint y: 211, distance: 28.0
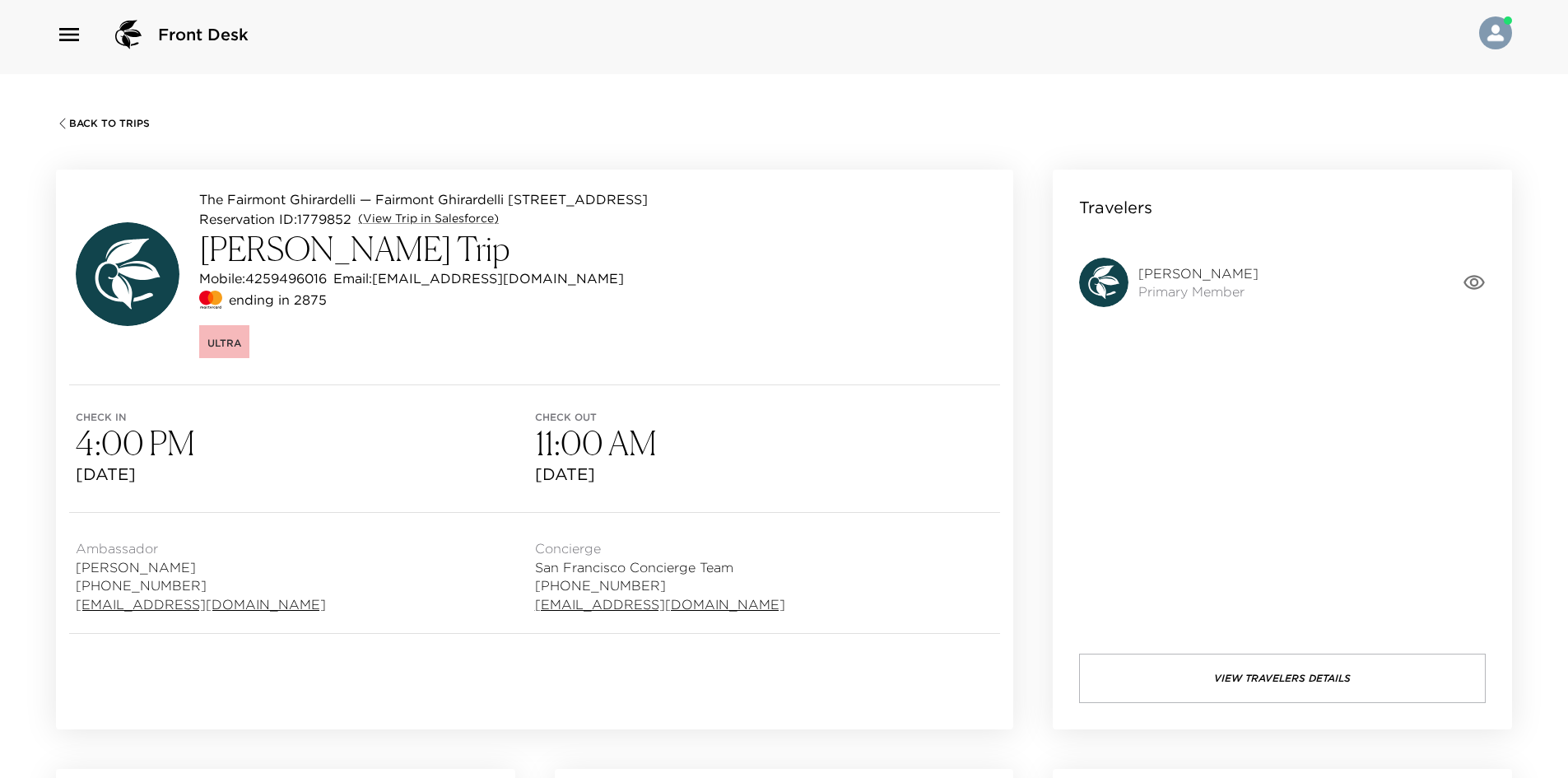
scroll to position [0, 0]
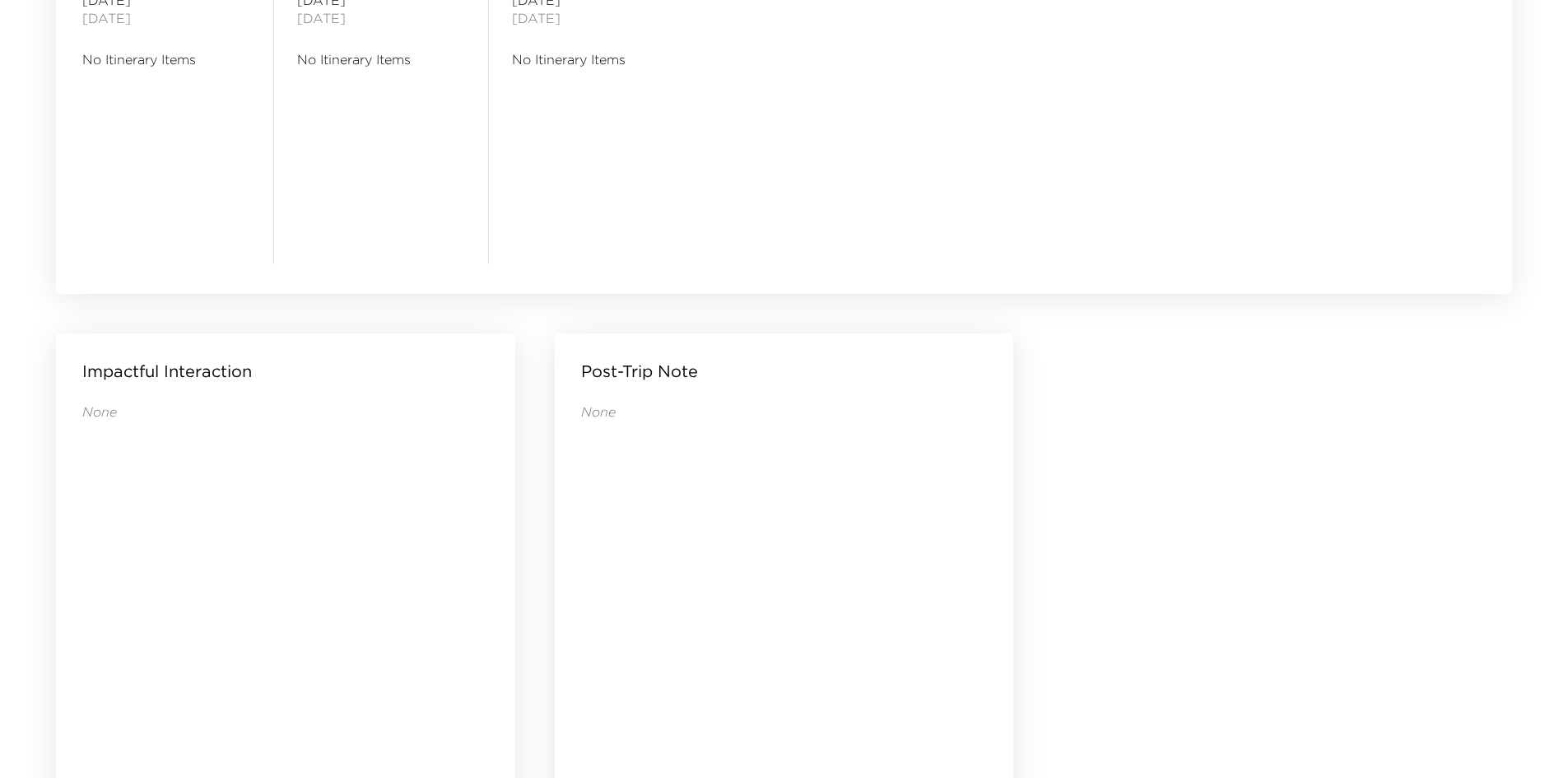
scroll to position [1586, 0]
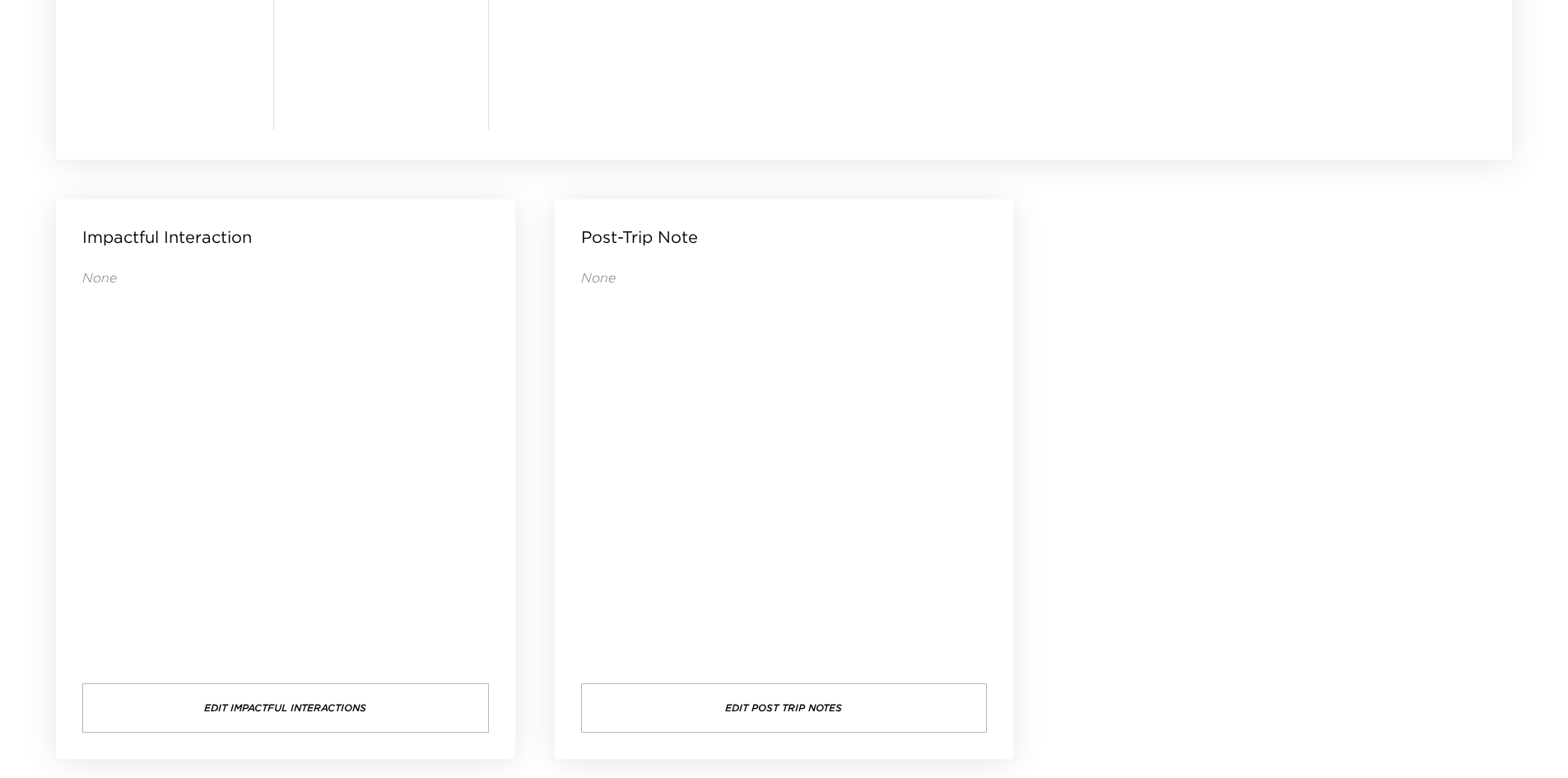
drag, startPoint x: 1218, startPoint y: 350, endPoint x: 1189, endPoint y: 323, distance: 39.6
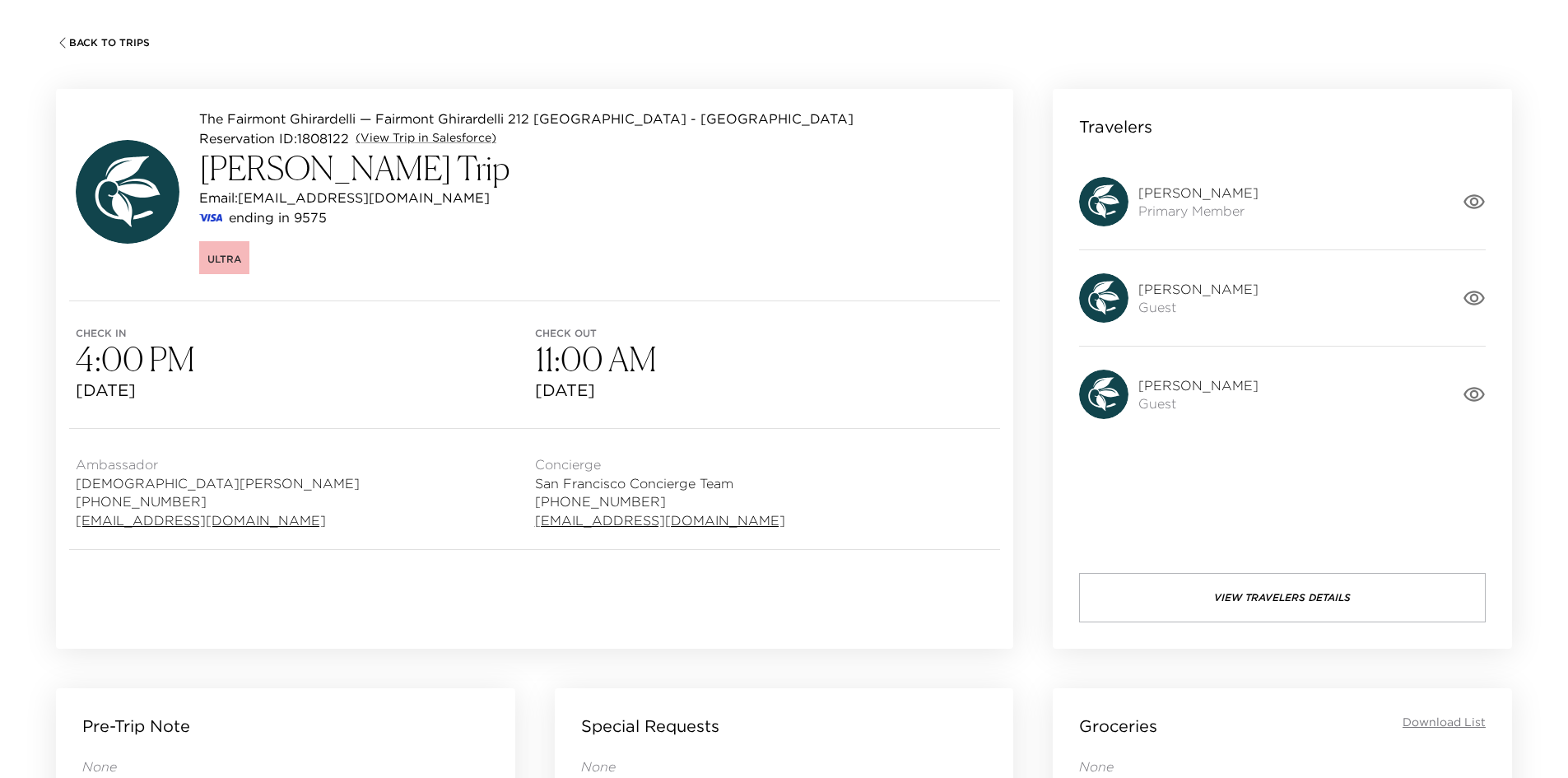
scroll to position [0, 0]
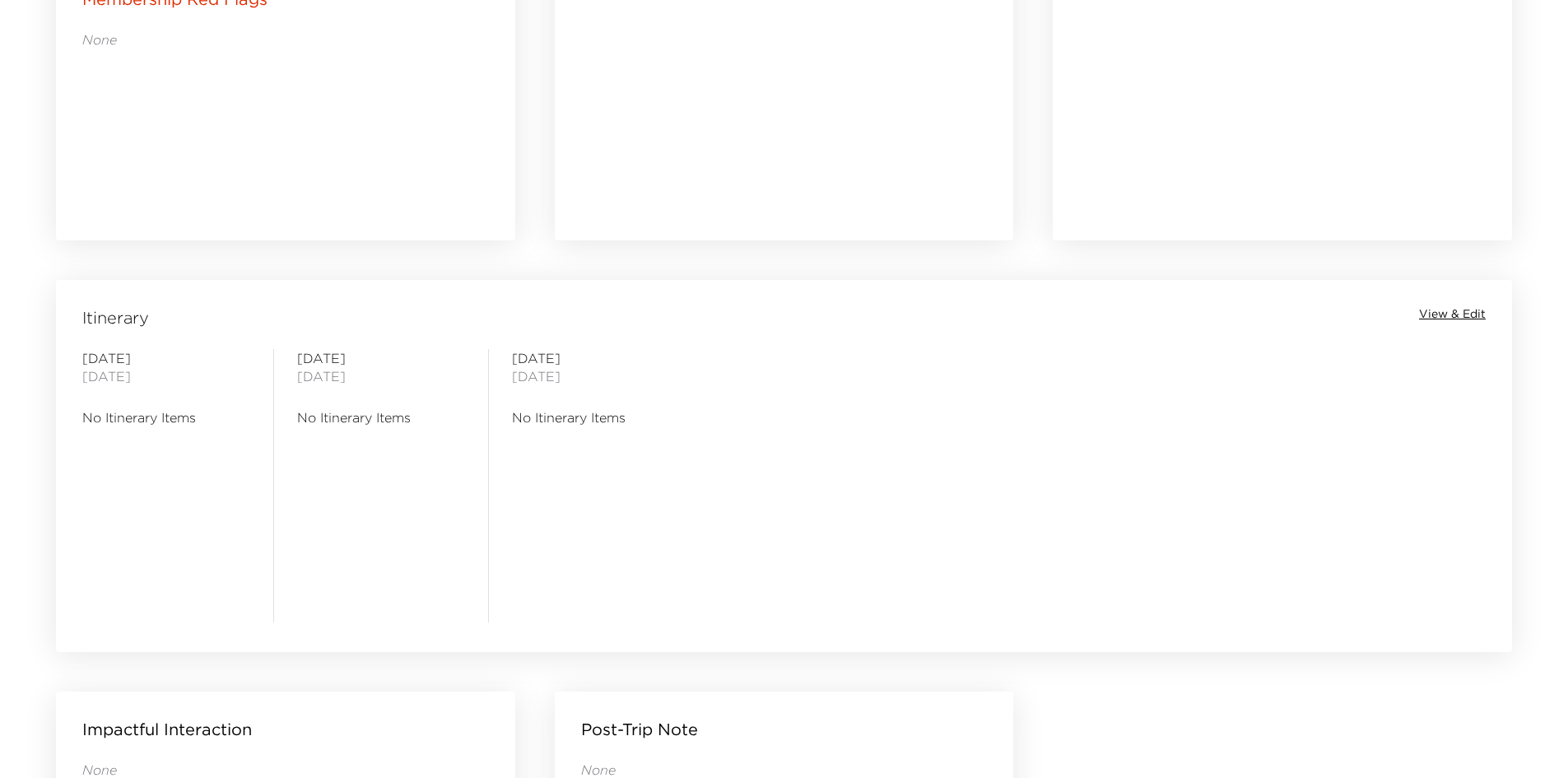
scroll to position [1091, 0]
drag, startPoint x: 770, startPoint y: 519, endPoint x: 627, endPoint y: 519, distance: 143.0
click at [627, 519] on div "[DATE] No Itinerary Items" at bounding box center [595, 486] width 168 height 273
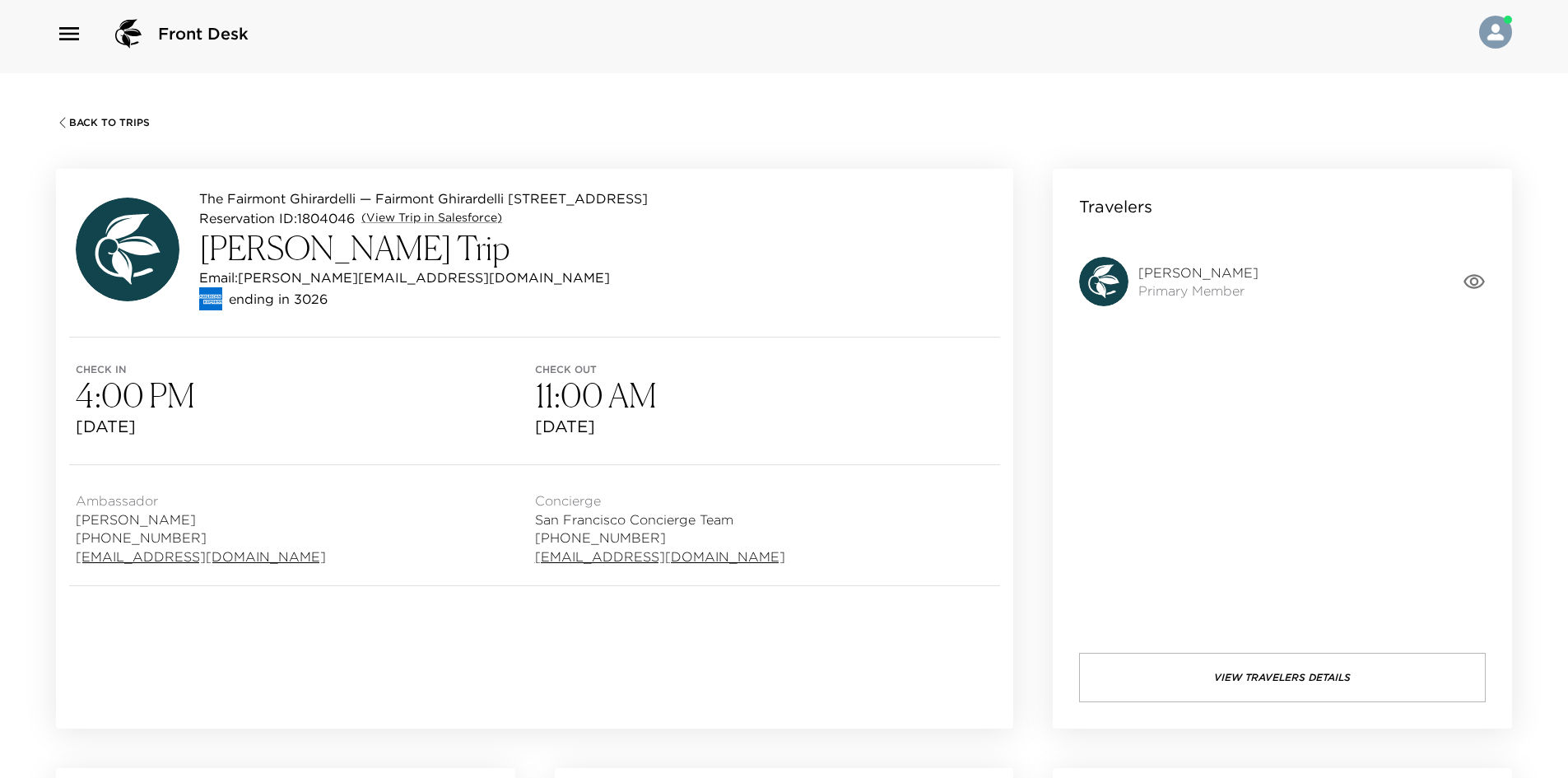
scroll to position [0, 0]
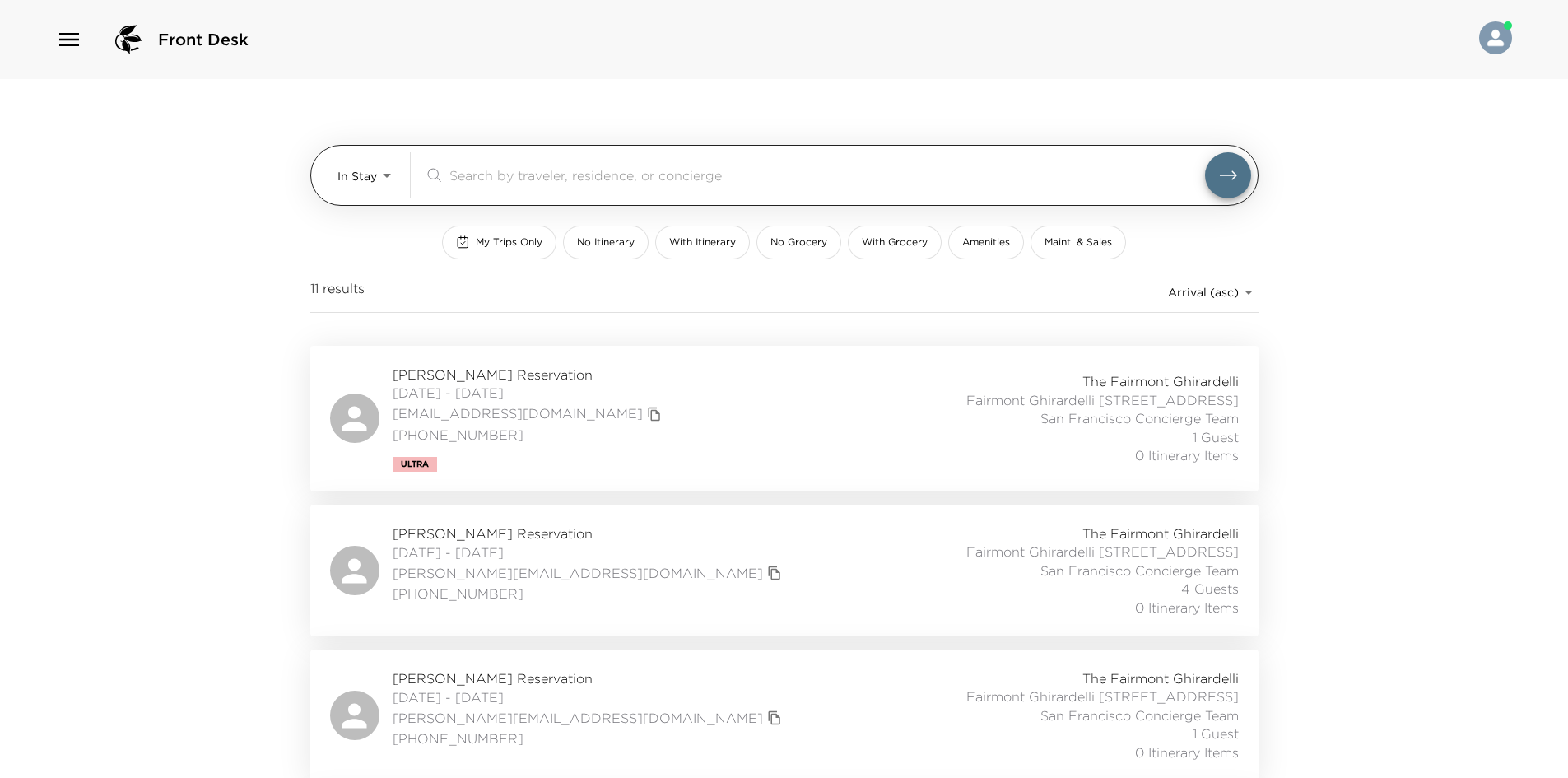
click at [334, 166] on div "In Stay In-Stay ​" at bounding box center [784, 175] width 948 height 61
click at [361, 171] on body "Front Desk In Stay In-Stay ​ My Trips Only No Itinerary With Itinerary No Groce…" at bounding box center [784, 389] width 1568 height 778
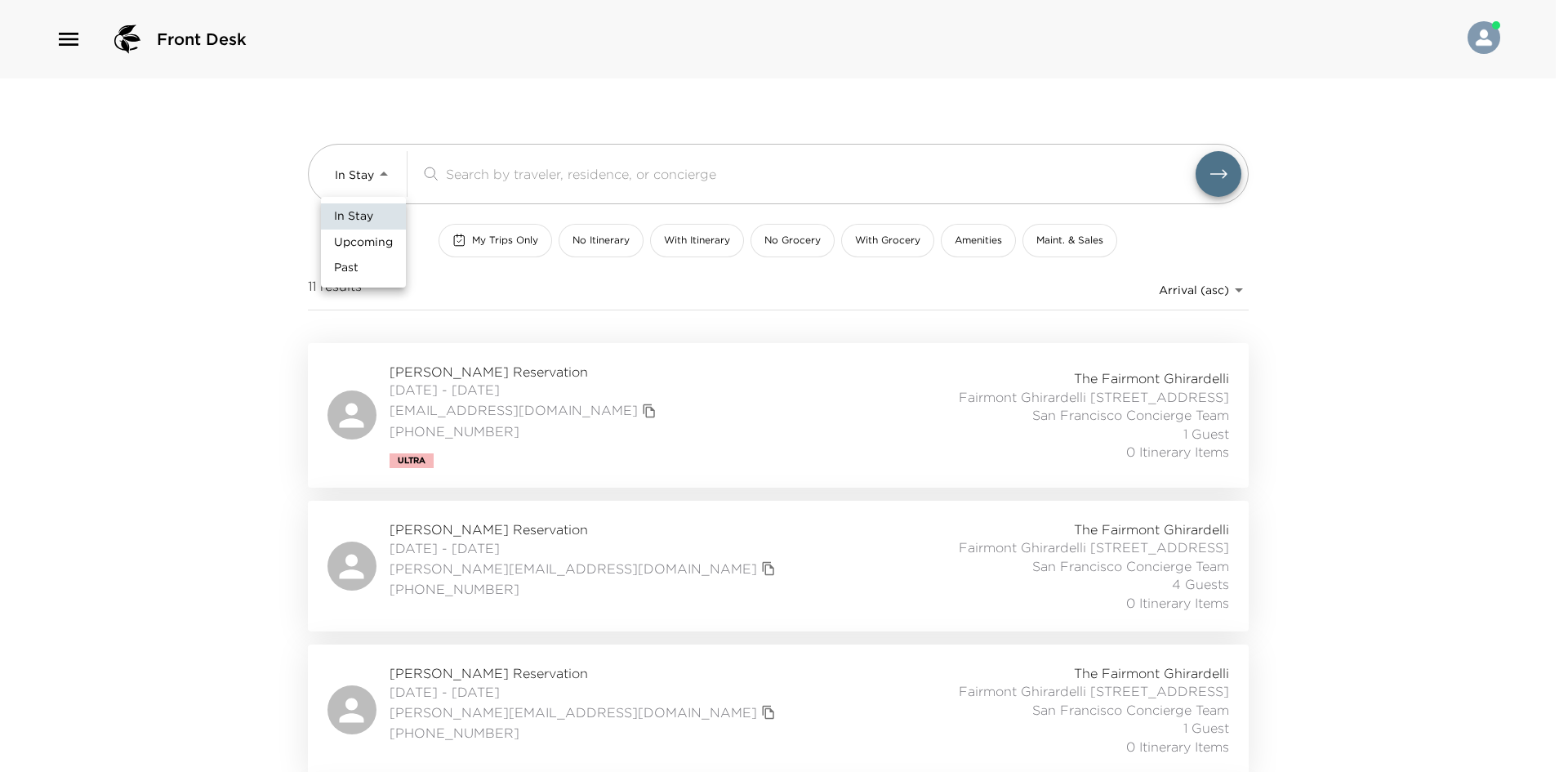
click at [363, 242] on span "Upcoming" at bounding box center [364, 242] width 59 height 17
type input "Upcoming"
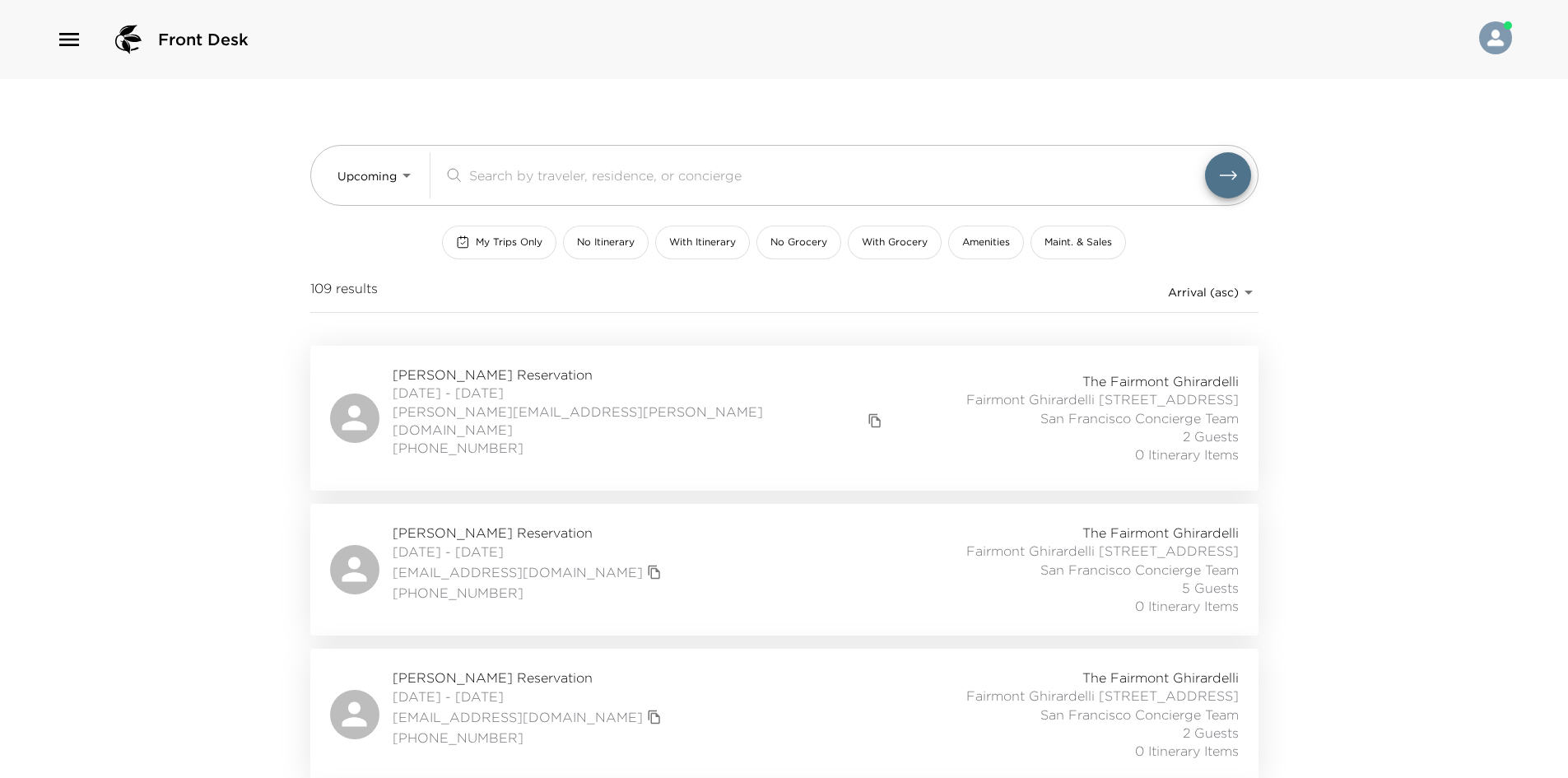
click at [174, 246] on div "Front Desk Upcoming Upcoming ​ My Trips Only No Itinerary With Itinerary No Gro…" at bounding box center [784, 389] width 1568 height 778
click at [705, 422] on div "Fred Berkowitz Reservation 09/01/2025 - 09/04/2025 fred.berkowitz@icloud.com 41…" at bounding box center [784, 418] width 909 height 105
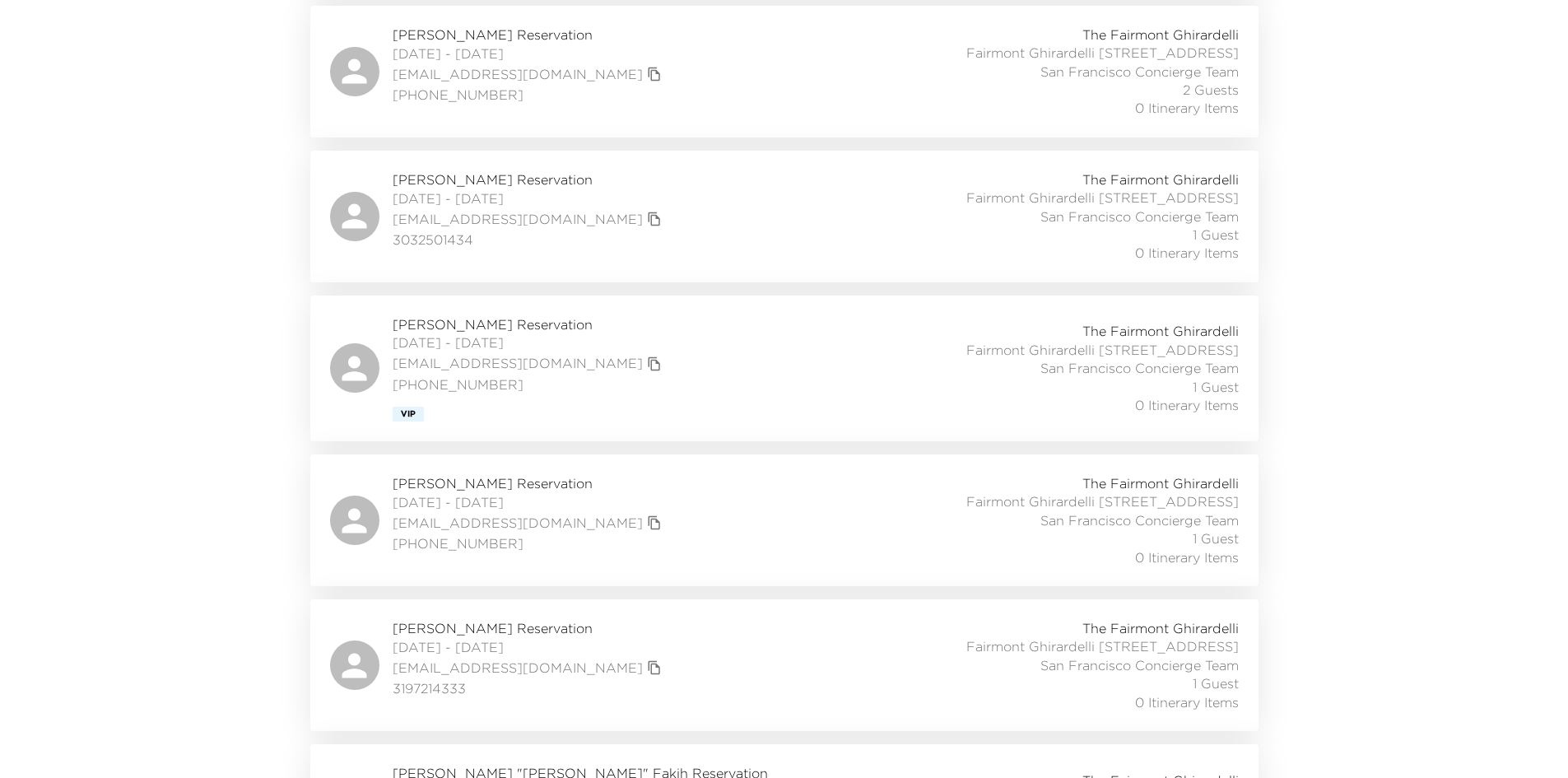
scroll to position [2928, 0]
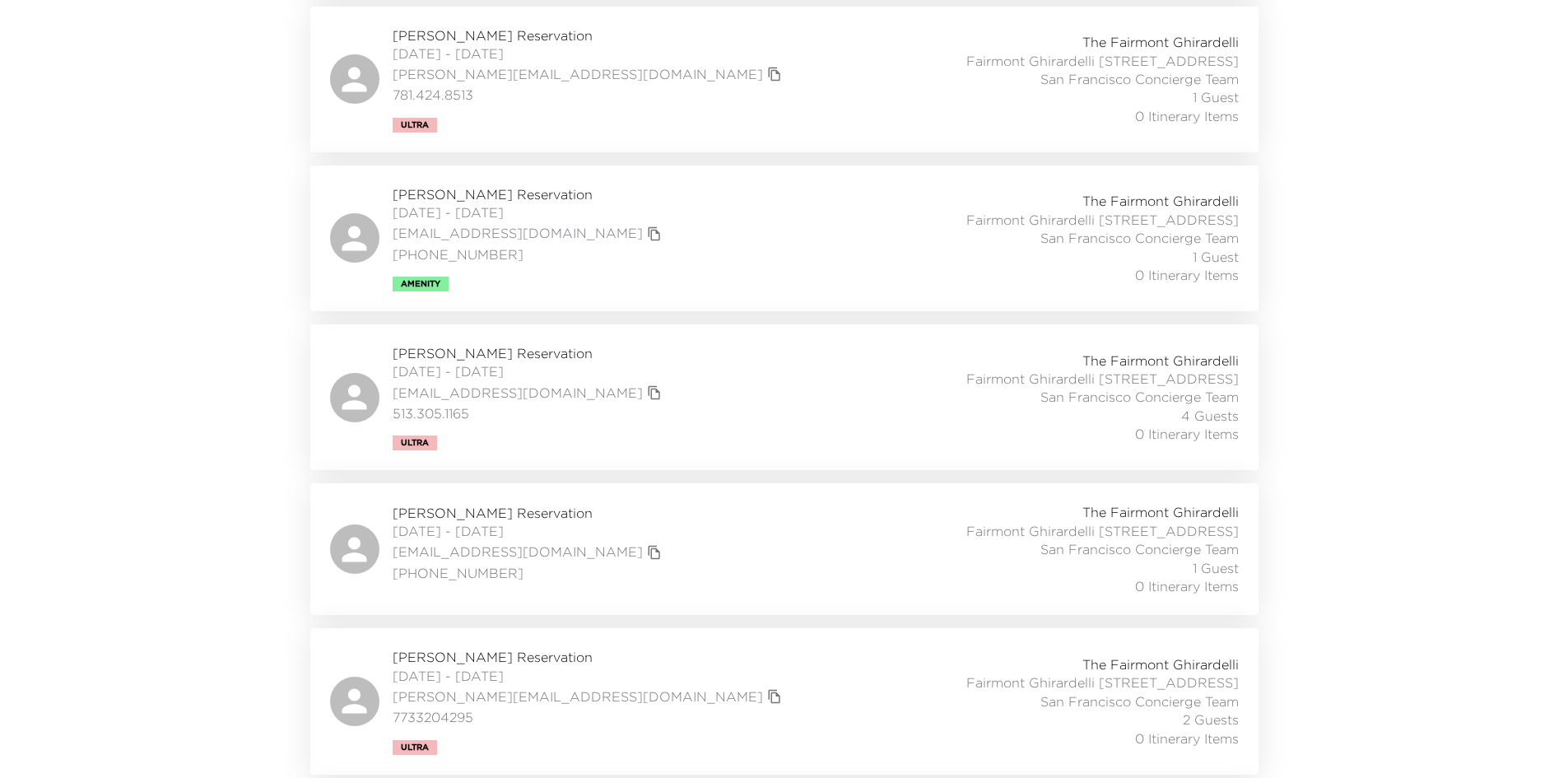
click at [673, 292] on div "Peggy Lim Reservation 09/18/2025 - 09/22/2025 peggylim1@gmail.com 312-209-1969 …" at bounding box center [784, 238] width 909 height 106
